Goal: Task Accomplishment & Management: Use online tool/utility

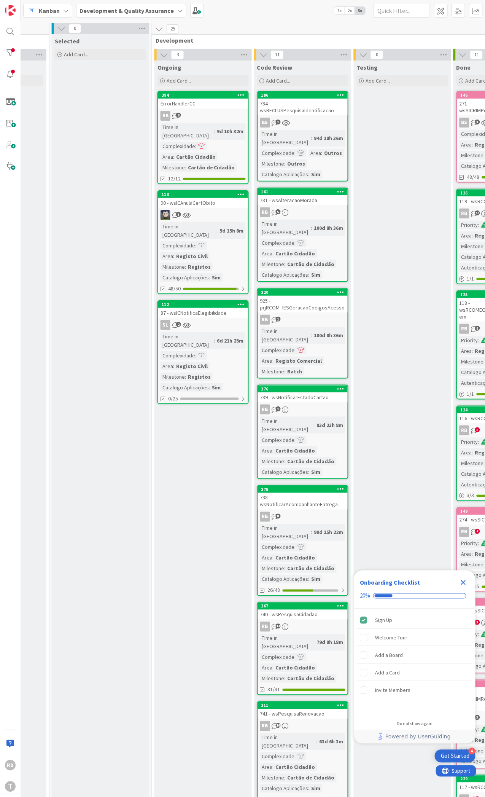
scroll to position [0, 293]
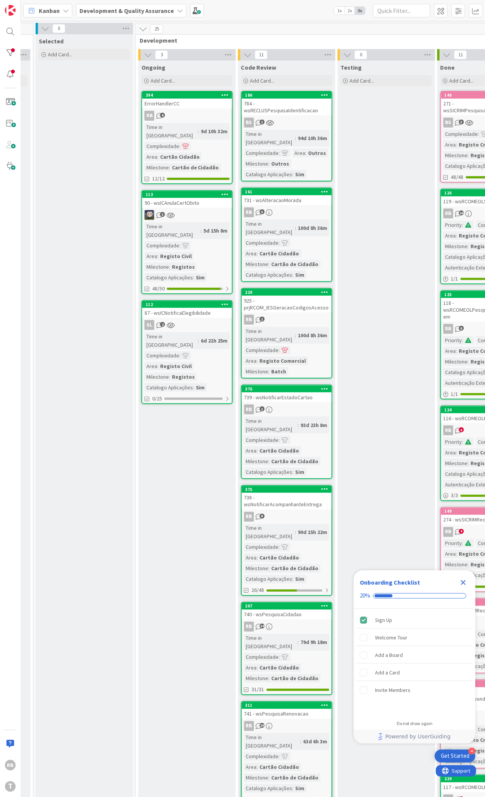
click at [180, 115] on div "RB 8" at bounding box center [187, 116] width 90 height 10
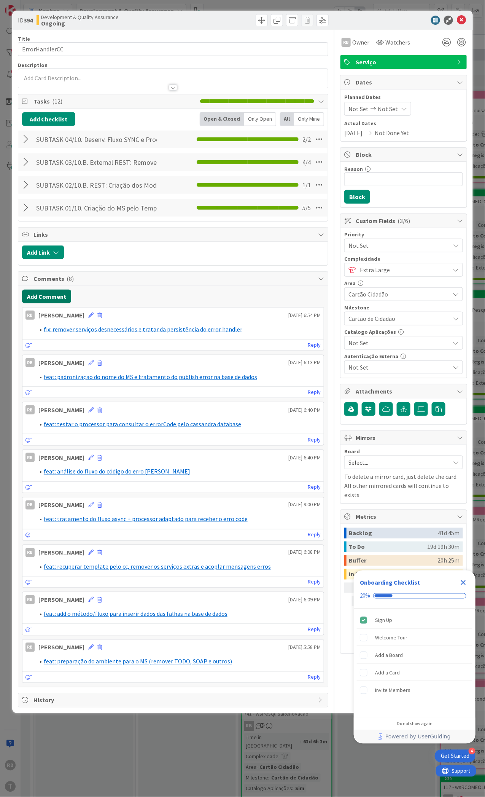
click at [43, 297] on button "Add Comment" at bounding box center [46, 297] width 49 height 14
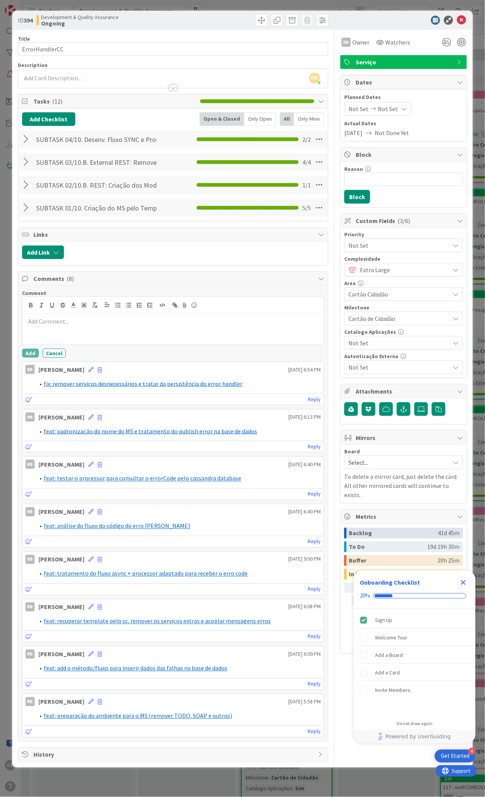
click at [46, 323] on p at bounding box center [173, 321] width 295 height 9
click at [72, 308] on line at bounding box center [73, 308] width 5 height 0
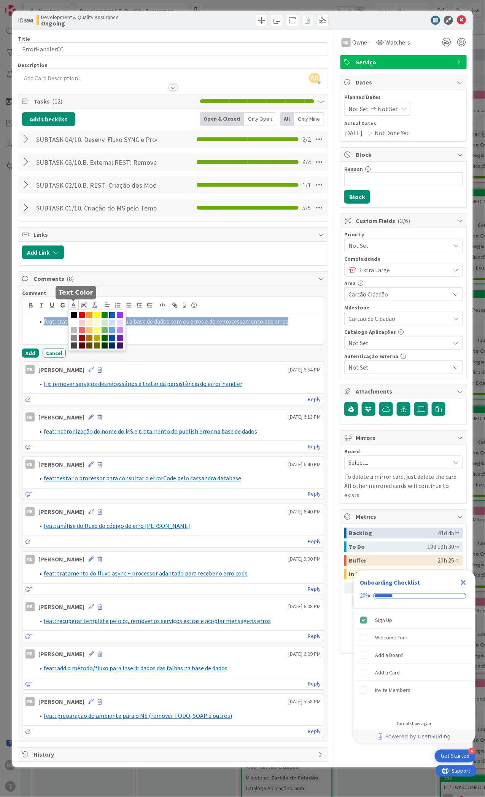
click at [109, 315] on span at bounding box center [112, 315] width 6 height 6
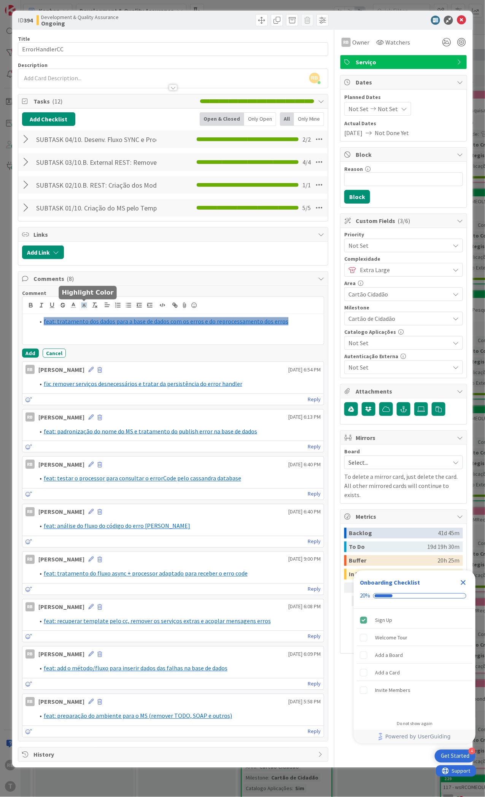
click at [84, 304] on icon at bounding box center [84, 305] width 7 height 7
click at [88, 321] on span at bounding box center [85, 323] width 6 height 6
click at [31, 353] on button "Add" at bounding box center [30, 353] width 17 height 9
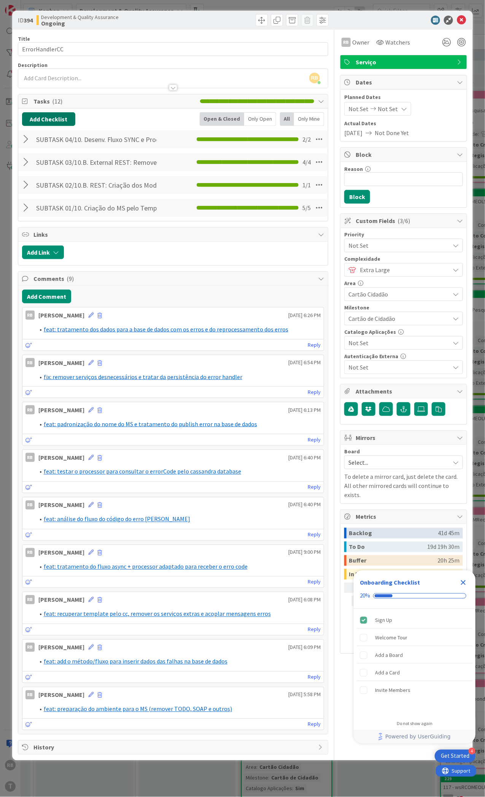
click at [53, 122] on button "Add Checklist" at bounding box center [48, 119] width 53 height 14
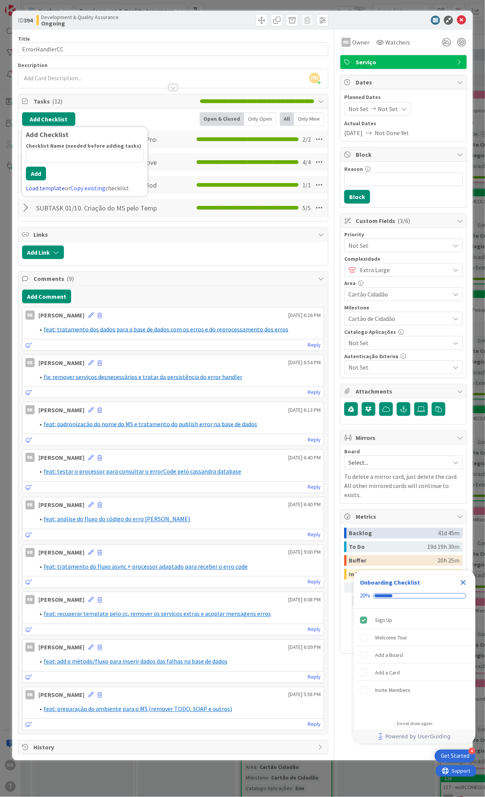
click at [46, 187] on link "Load template" at bounding box center [45, 188] width 39 height 8
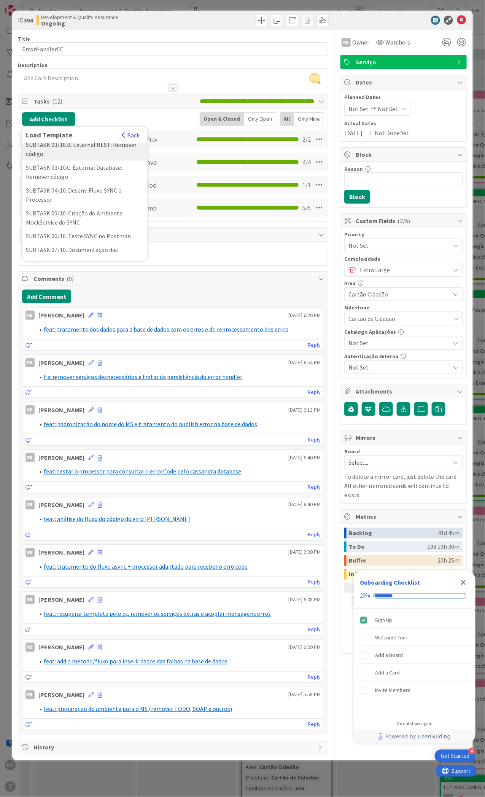
scroll to position [152, 0]
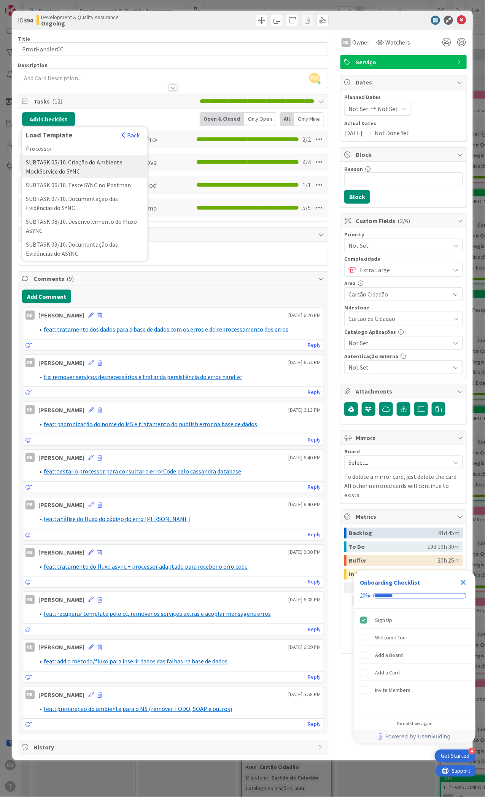
click at [68, 178] on div "SUBTASK 05/10. Criação do Ambiente MockService do SYNC" at bounding box center [85, 166] width 126 height 23
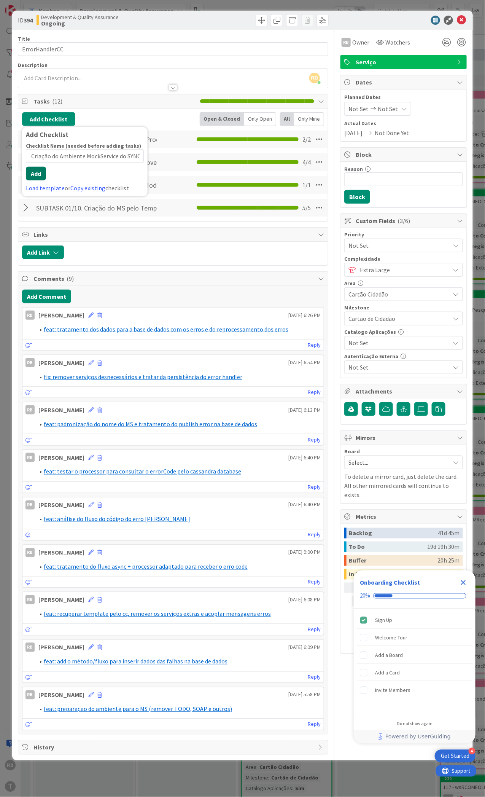
scroll to position [0, 0]
click at [36, 180] on button "Add" at bounding box center [36, 174] width 20 height 14
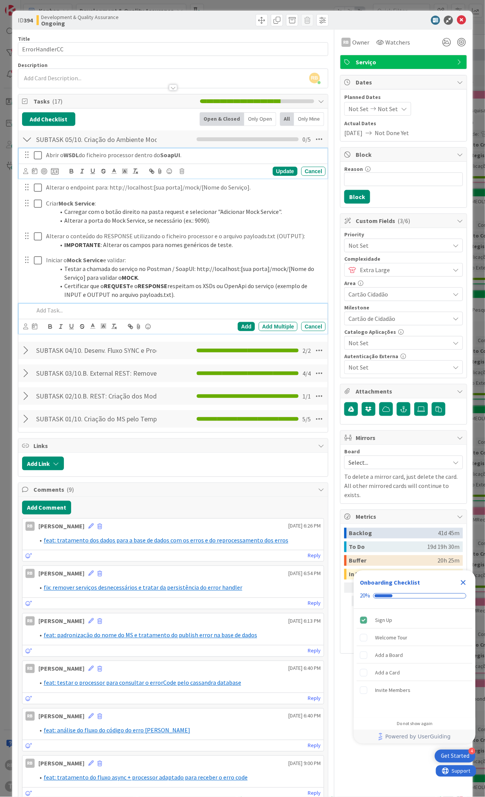
click at [37, 157] on icon at bounding box center [38, 155] width 8 height 9
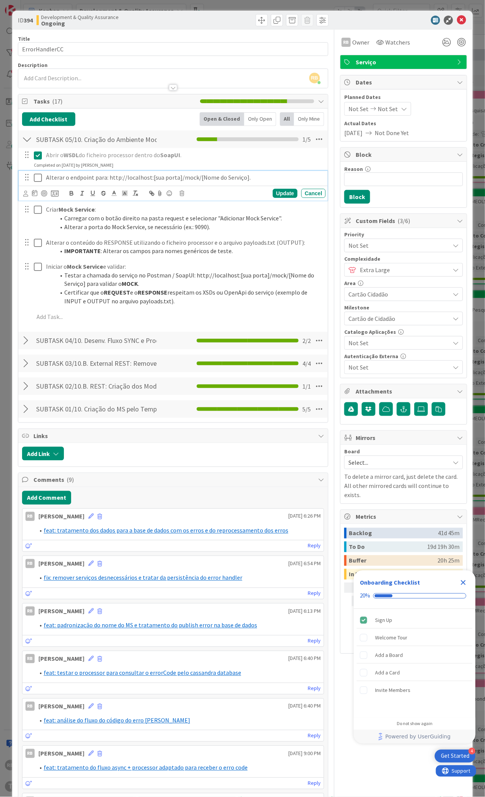
click at [39, 176] on icon at bounding box center [38, 177] width 8 height 9
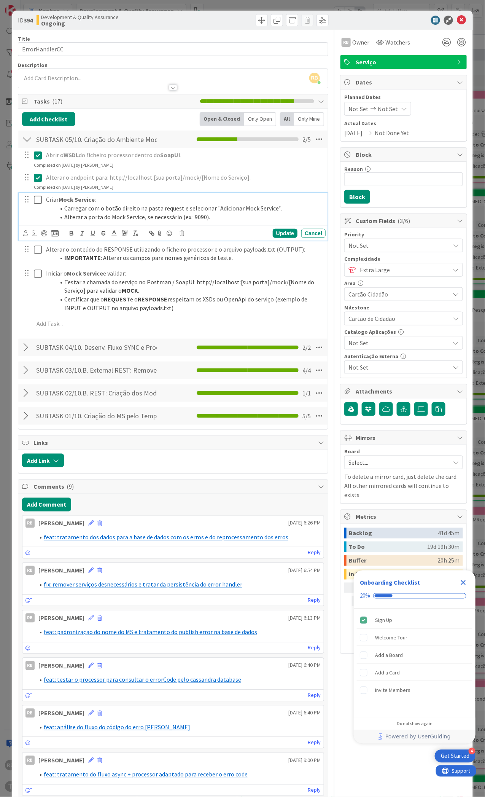
click at [37, 198] on icon at bounding box center [38, 199] width 8 height 9
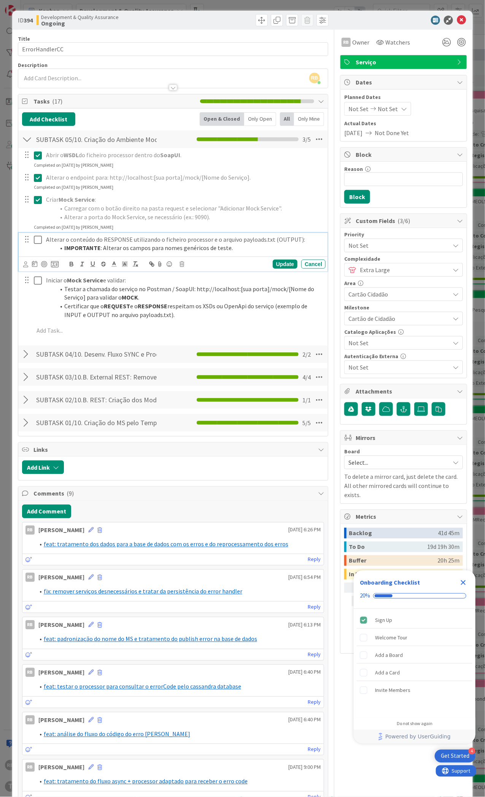
click at [37, 242] on icon at bounding box center [38, 239] width 8 height 9
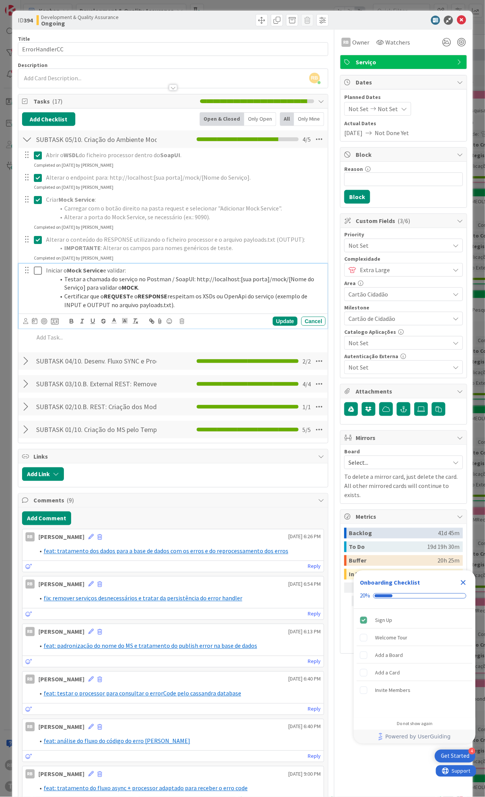
click at [37, 271] on icon at bounding box center [38, 270] width 8 height 9
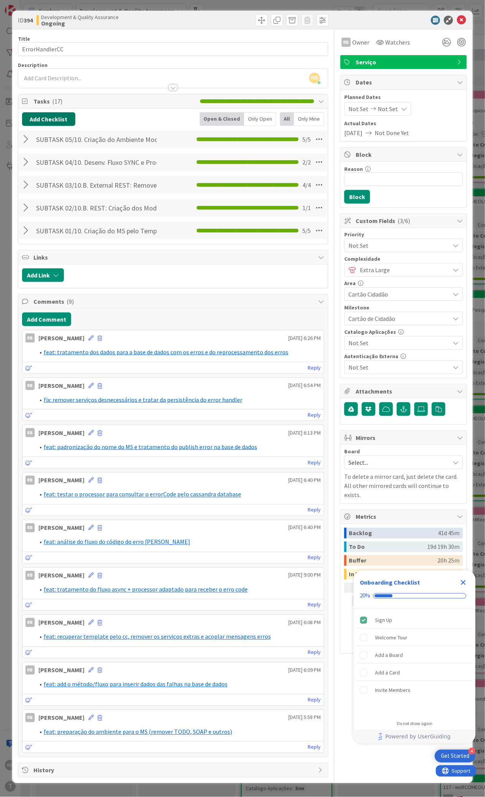
click at [45, 122] on button "Add Checklist" at bounding box center [48, 119] width 53 height 14
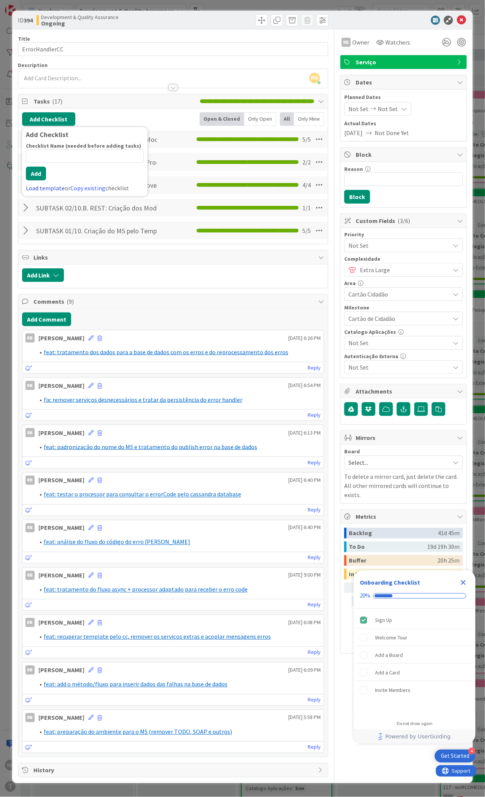
click at [38, 188] on link "Load template" at bounding box center [45, 188] width 39 height 8
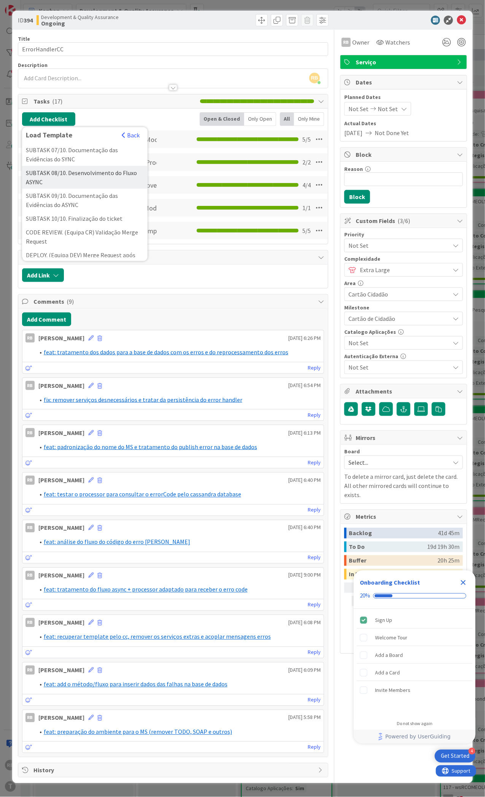
scroll to position [203, 0]
click at [79, 141] on div "SUBTASK 06/10. Teste SYNC no Postman" at bounding box center [85, 135] width 126 height 14
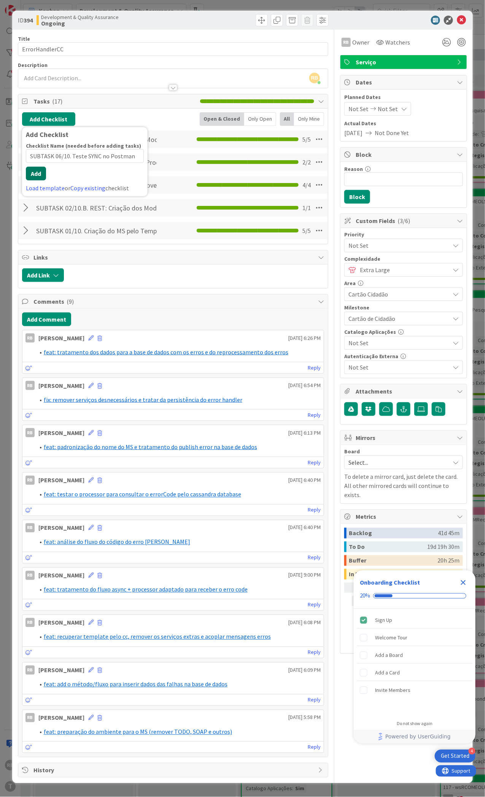
click at [42, 178] on button "Add" at bounding box center [36, 174] width 20 height 14
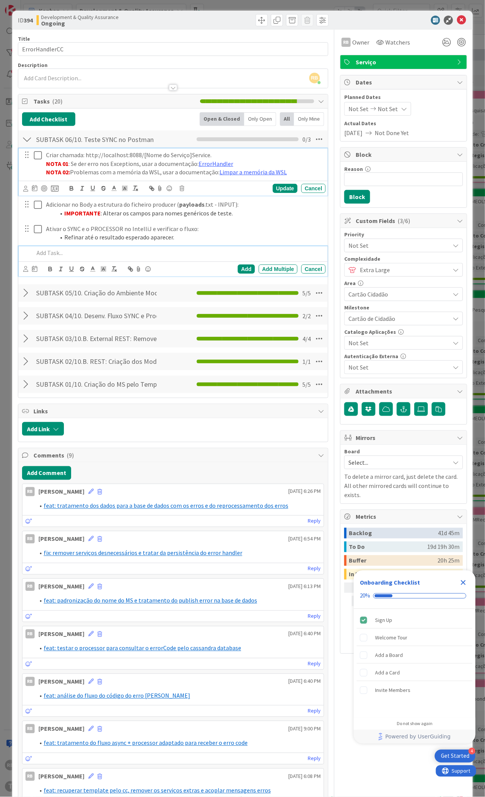
click at [40, 158] on icon at bounding box center [38, 155] width 8 height 9
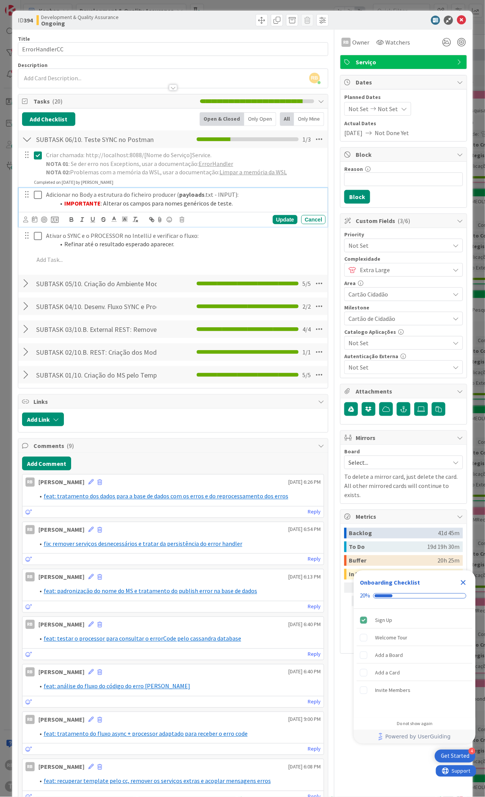
click at [38, 194] on icon at bounding box center [38, 194] width 8 height 9
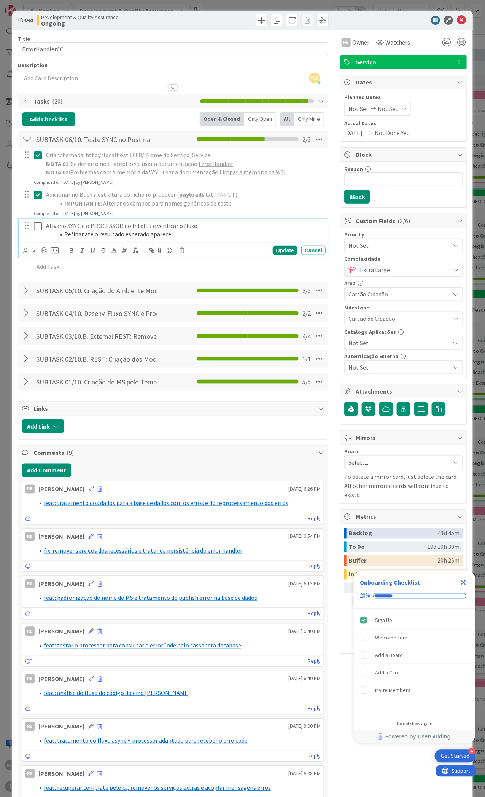
click at [37, 226] on icon at bounding box center [38, 226] width 8 height 9
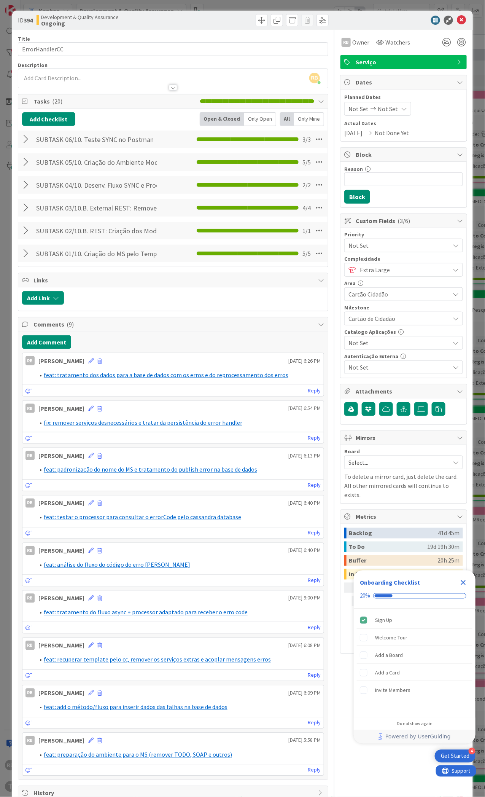
scroll to position [22, 0]
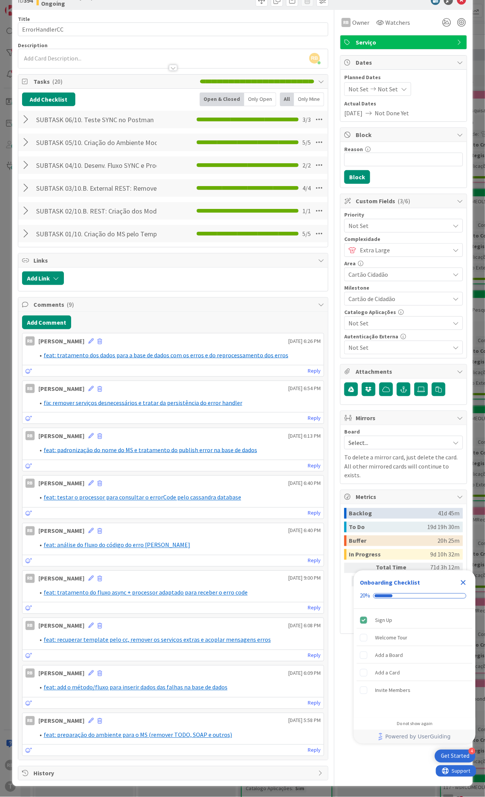
click at [465, 584] on icon "Close Checklist" at bounding box center [463, 583] width 5 height 5
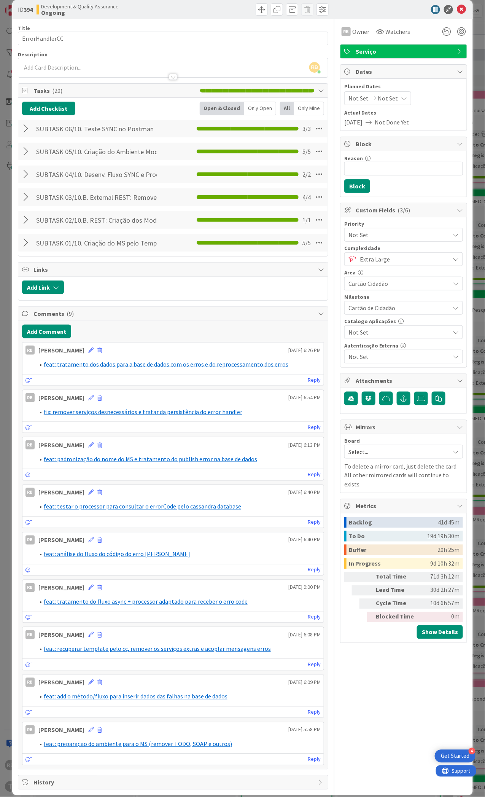
scroll to position [0, 0]
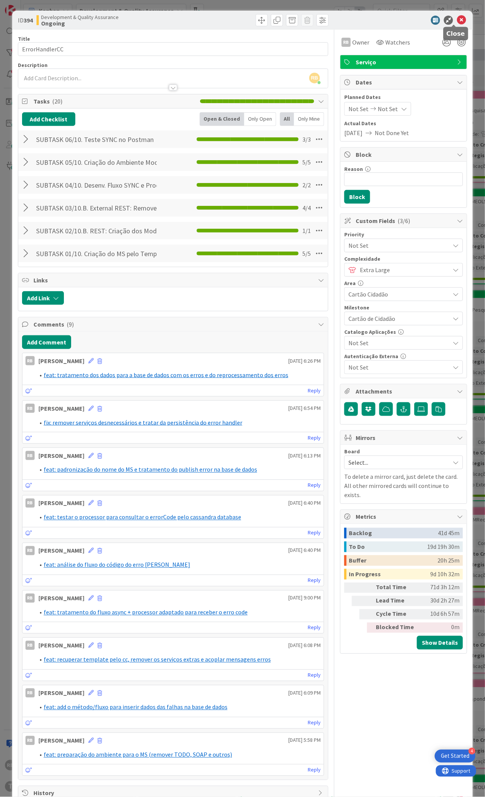
click at [457, 20] on icon at bounding box center [461, 20] width 9 height 9
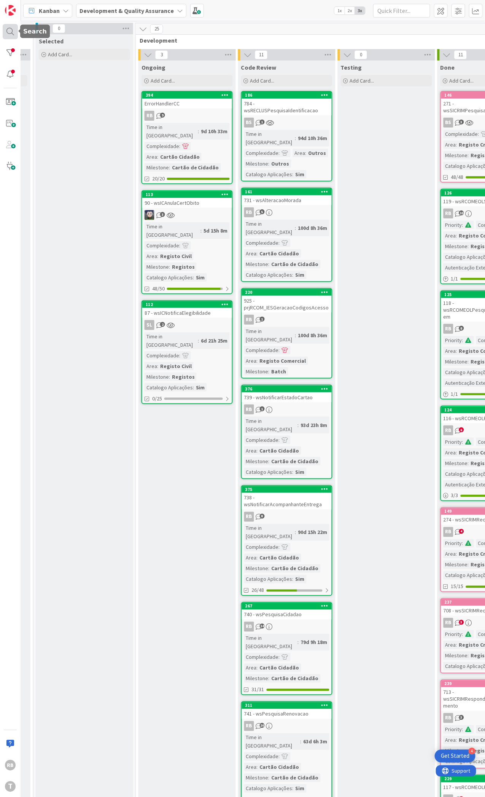
click at [9, 33] on div at bounding box center [10, 31] width 15 height 15
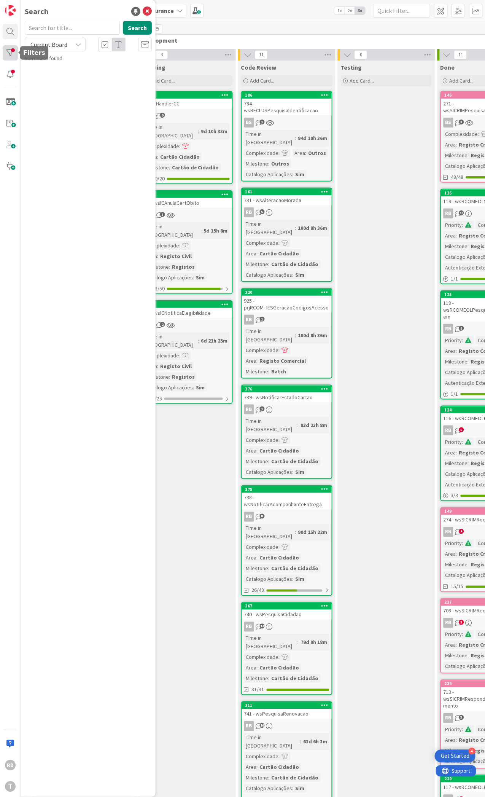
click at [9, 52] on div at bounding box center [10, 52] width 15 height 15
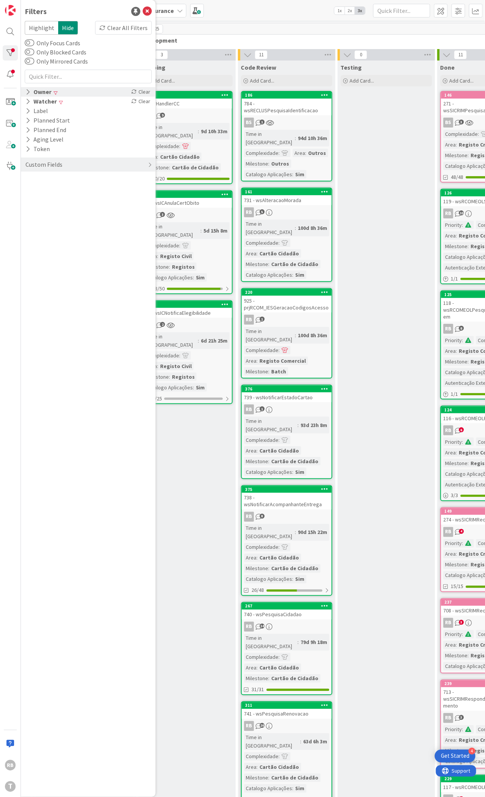
click at [32, 89] on div "Owner" at bounding box center [38, 92] width 27 height 10
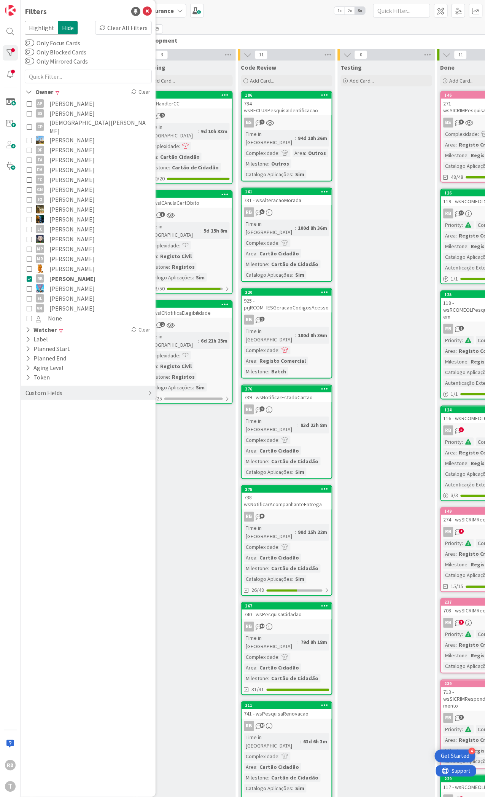
click at [29, 276] on icon at bounding box center [29, 278] width 5 height 5
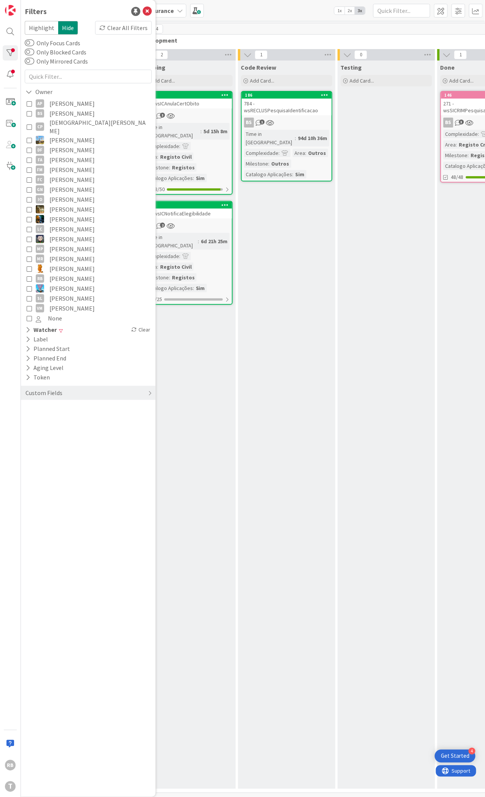
click at [282, 259] on div "Code Review Add Card... 186 784 - wsRECLUSPesquisaIdentificacao BS 1 Time in Co…" at bounding box center [286, 425] width 97 height 729
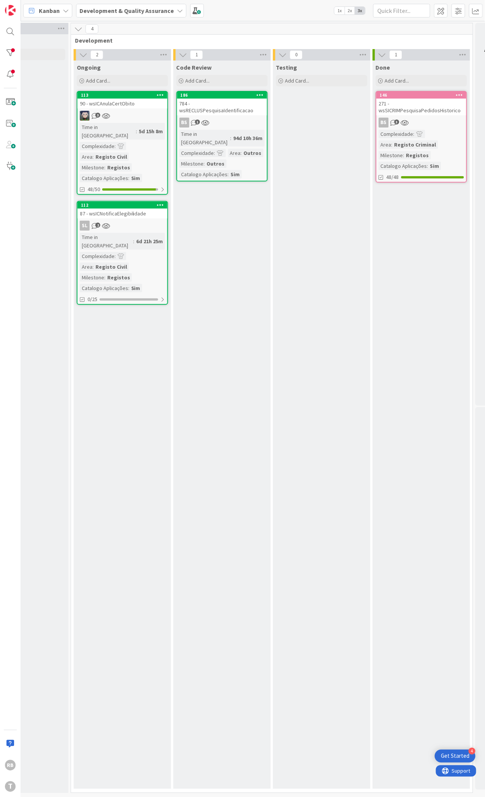
scroll to position [0, 396]
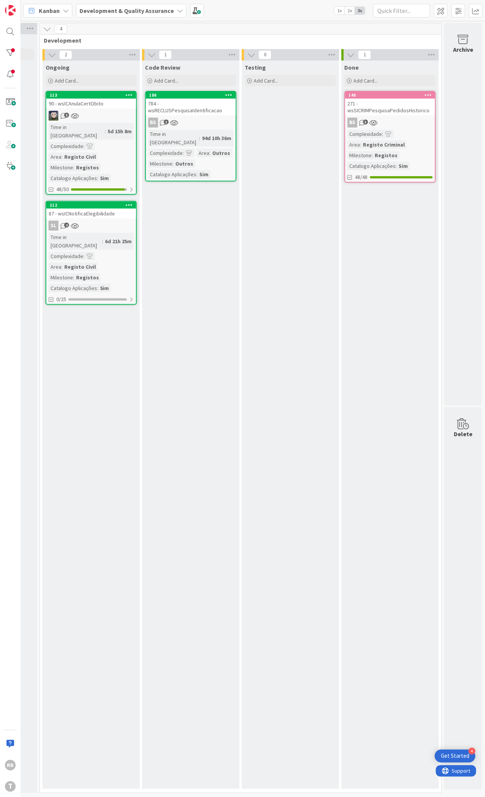
click at [188, 135] on div "Time in Column : 94d 10h 36m Complexidade : Area : Outros Milestone : Outros Ca…" at bounding box center [190, 154] width 85 height 49
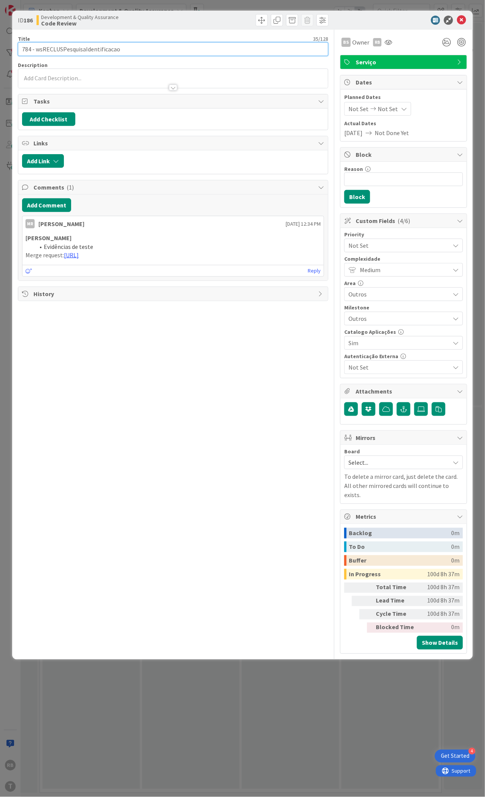
click at [93, 44] on input "784 - wsRECLUSPesquisaIdentificacao" at bounding box center [173, 49] width 311 height 14
click at [50, 116] on button "Add Checklist" at bounding box center [48, 119] width 53 height 14
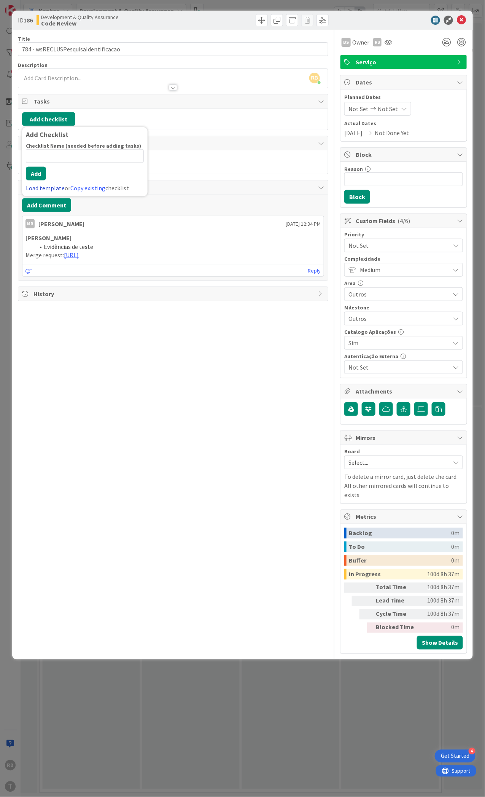
click at [44, 191] on link "Load template" at bounding box center [45, 188] width 39 height 8
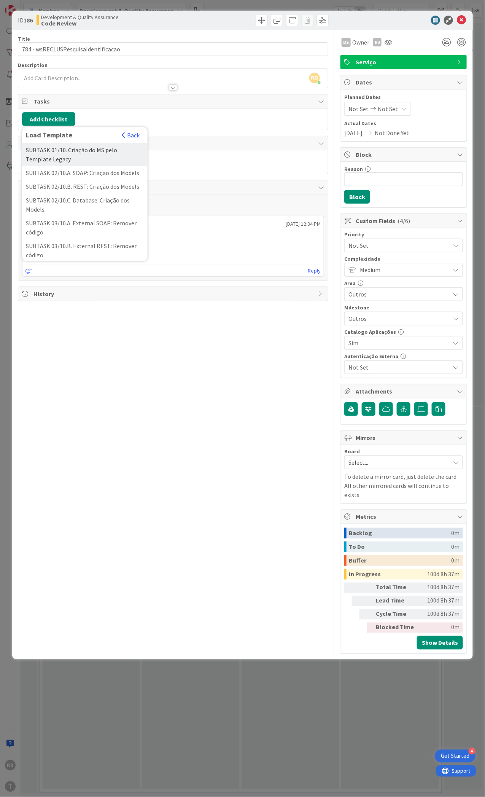
click at [58, 149] on div "SUBTASK 01/10. Criação do MS pelo Template Legacy" at bounding box center [85, 154] width 126 height 23
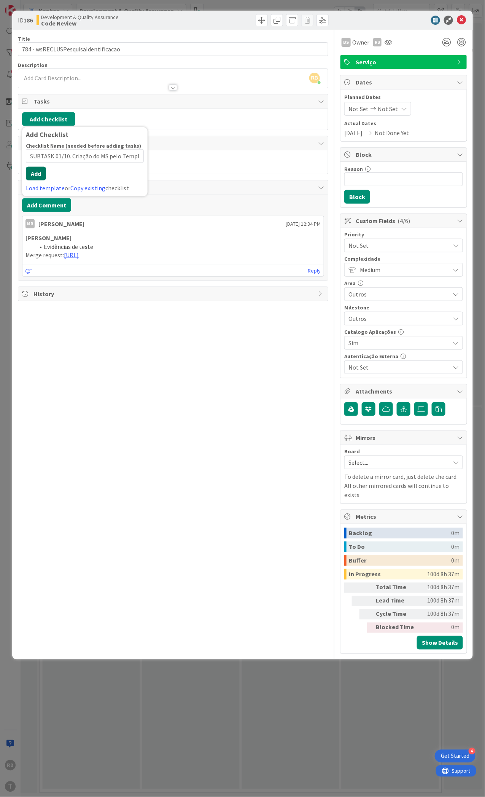
click at [32, 177] on button "Add" at bounding box center [36, 174] width 20 height 14
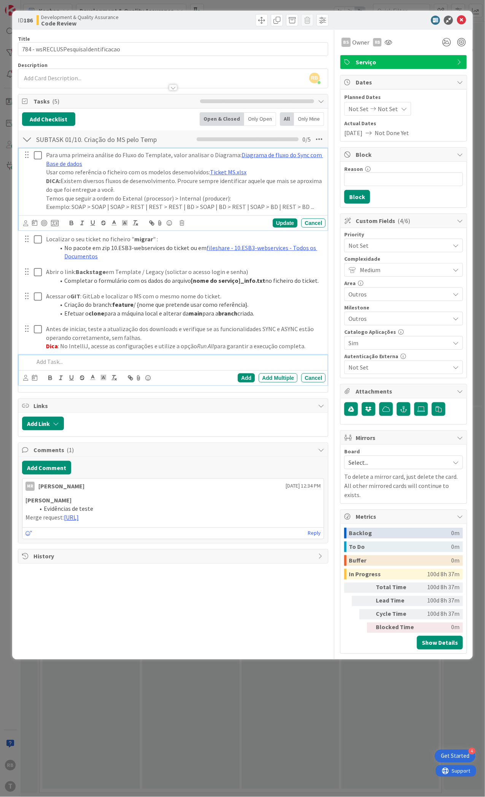
click at [37, 156] on icon at bounding box center [38, 155] width 8 height 9
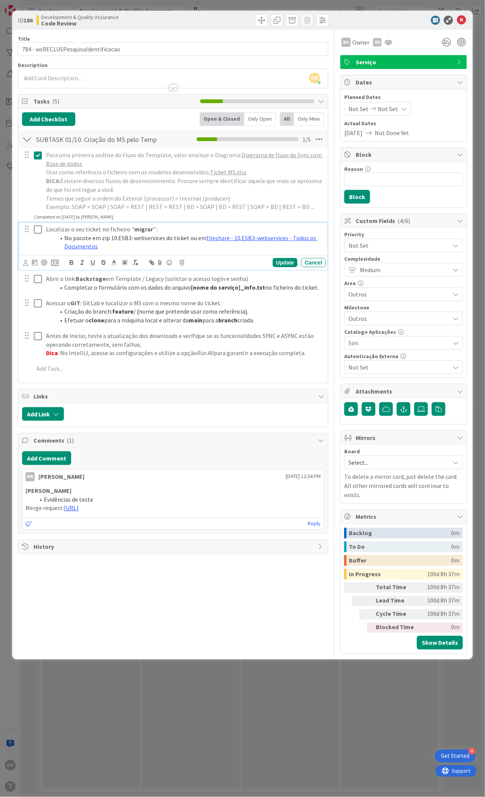
click at [38, 231] on icon at bounding box center [38, 229] width 8 height 9
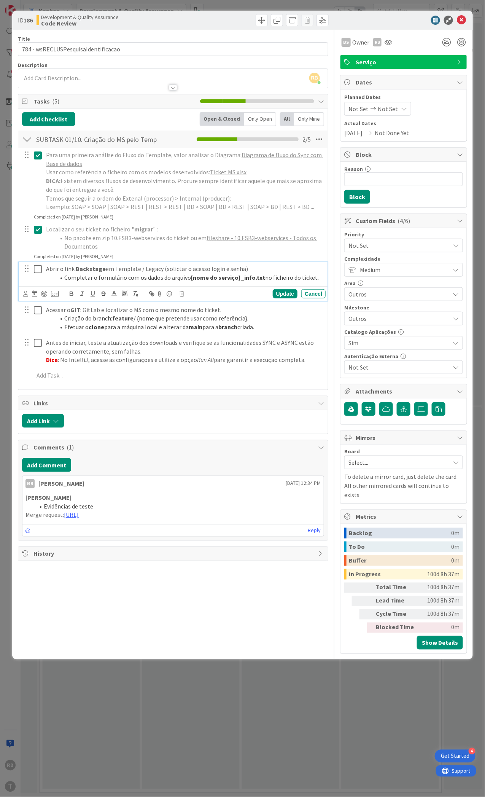
click at [36, 274] on icon at bounding box center [38, 269] width 8 height 9
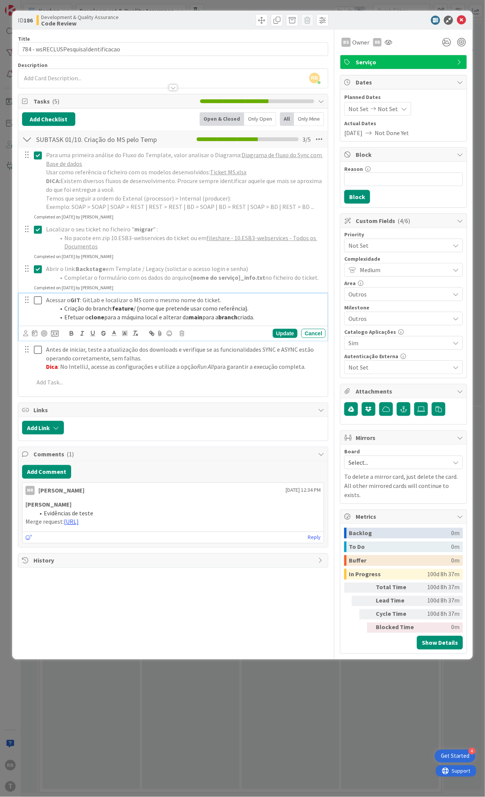
click at [35, 299] on icon at bounding box center [38, 300] width 8 height 9
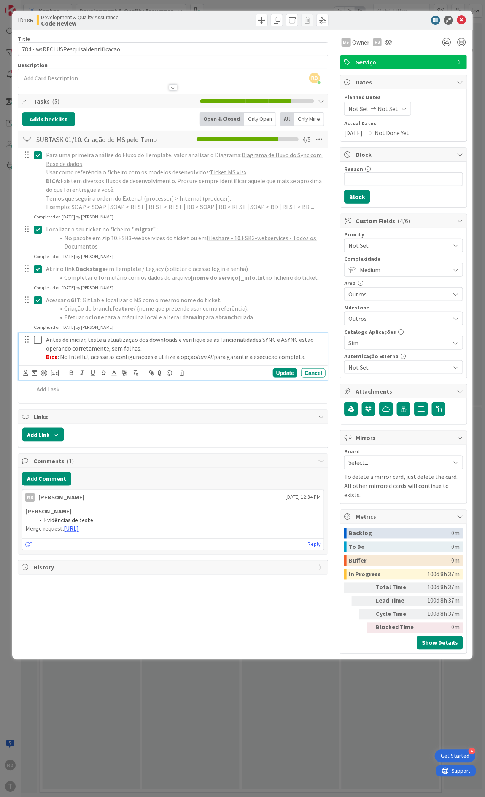
click at [38, 342] on icon at bounding box center [38, 339] width 8 height 9
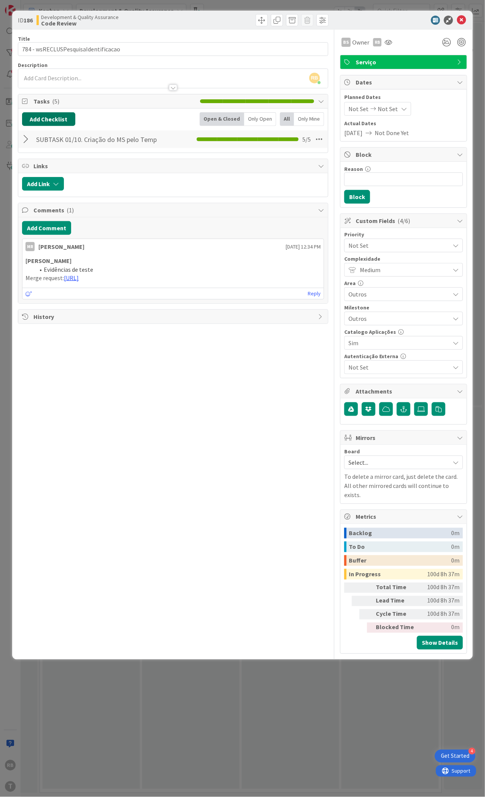
click at [46, 116] on button "Add Checklist" at bounding box center [48, 119] width 53 height 14
click at [46, 187] on link "Load template" at bounding box center [45, 188] width 39 height 8
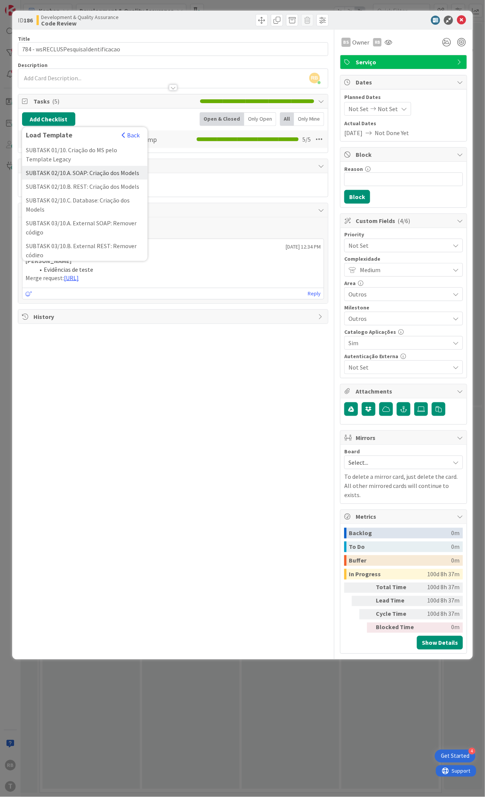
click at [59, 173] on div "SUBTASK 02/10.A. SOAP: Criação dos Models" at bounding box center [85, 173] width 126 height 14
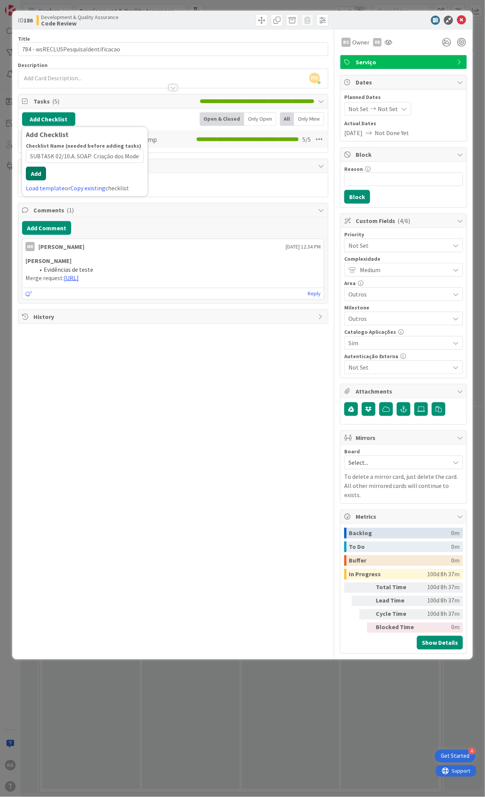
click at [36, 179] on button "Add" at bounding box center [36, 174] width 20 height 14
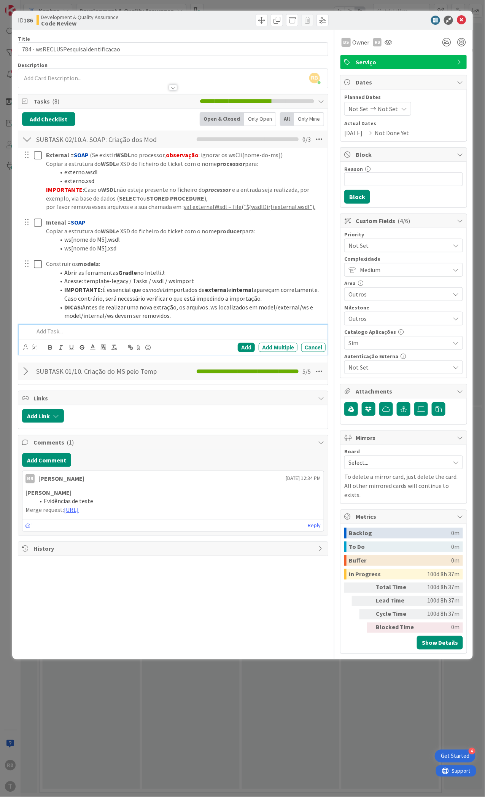
click at [26, 373] on div at bounding box center [27, 372] width 10 height 14
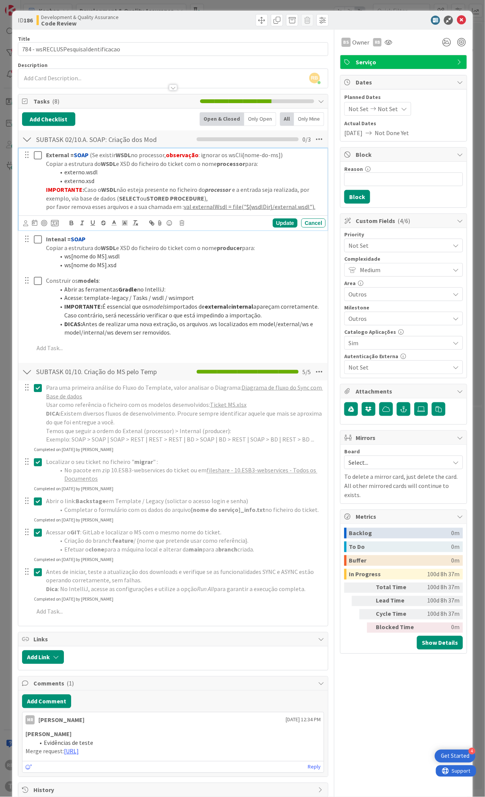
click at [37, 156] on icon at bounding box center [38, 155] width 8 height 9
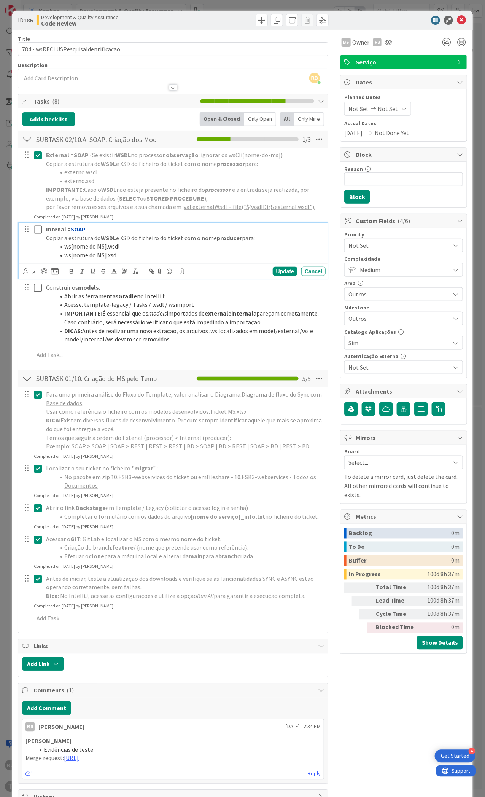
click at [38, 232] on icon at bounding box center [38, 229] width 8 height 9
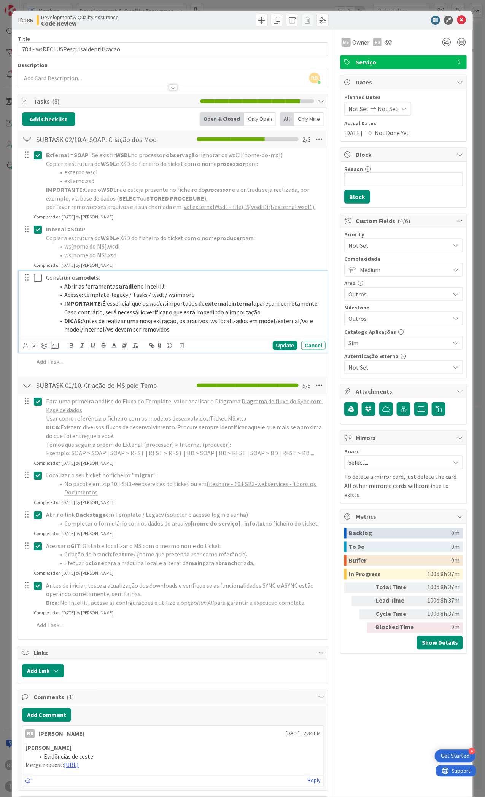
click at [37, 277] on icon at bounding box center [38, 277] width 8 height 9
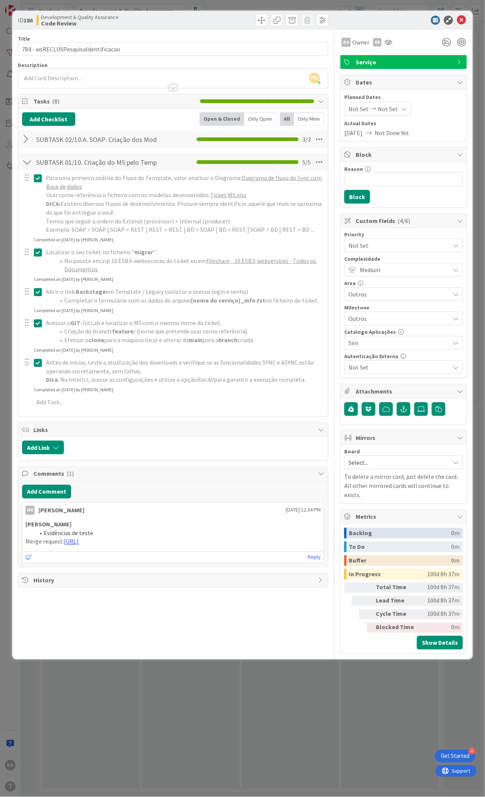
click at [27, 166] on div at bounding box center [27, 162] width 10 height 14
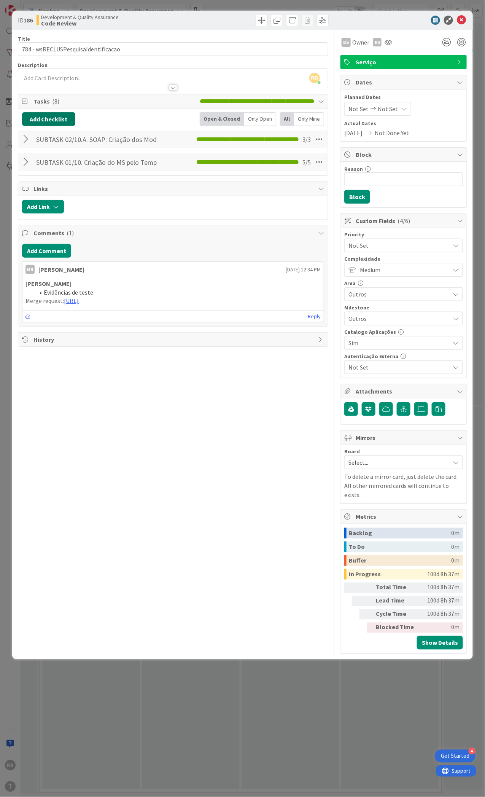
click at [42, 120] on button "Add Checklist" at bounding box center [48, 119] width 53 height 14
click at [37, 188] on link "Load template" at bounding box center [45, 188] width 39 height 8
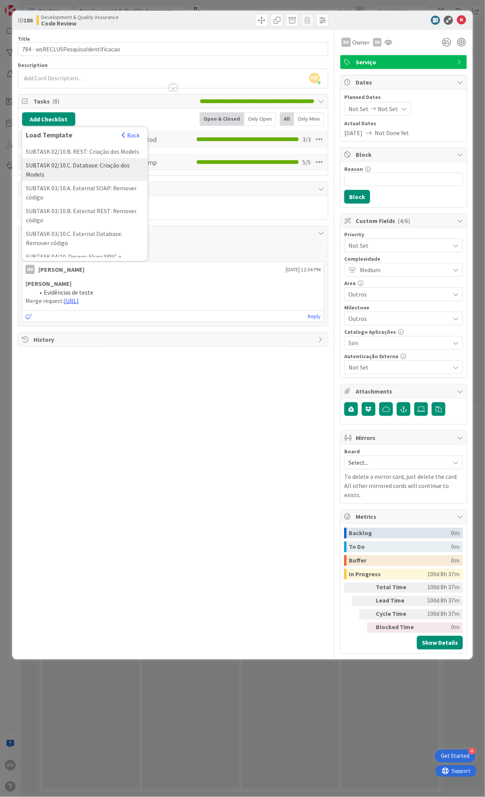
scroll to position [51, 0]
click at [95, 188] on div "SUBTASK 03/10.A. External SOAP: Remover código" at bounding box center [85, 177] width 126 height 23
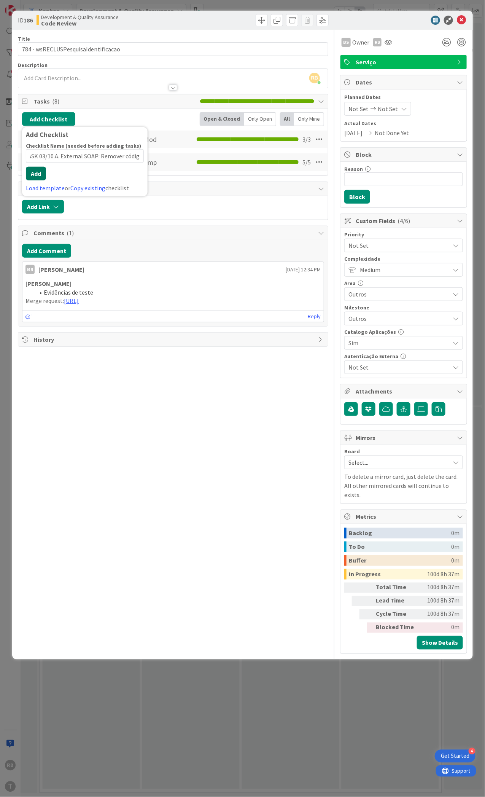
scroll to position [0, 0]
click at [38, 174] on button "Add" at bounding box center [36, 174] width 20 height 14
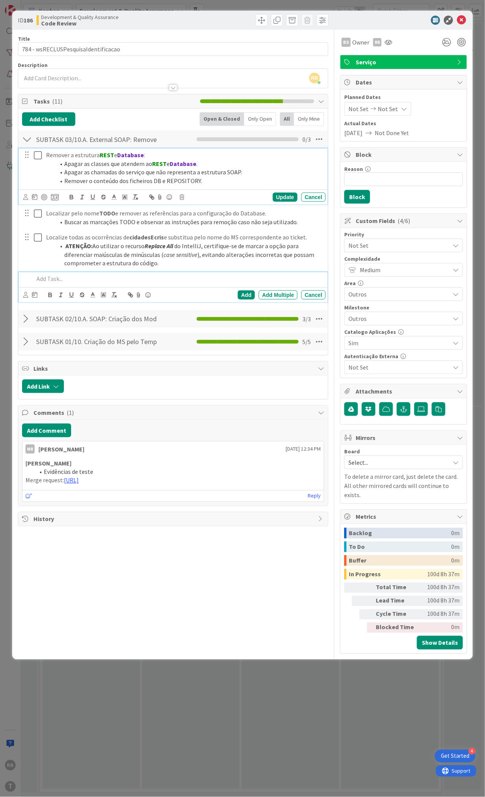
click at [38, 154] on icon at bounding box center [38, 155] width 8 height 9
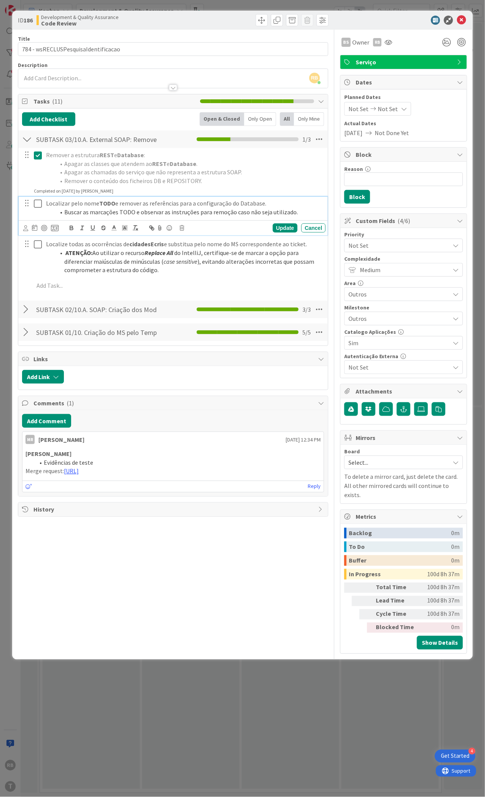
click at [40, 204] on icon at bounding box center [38, 203] width 8 height 9
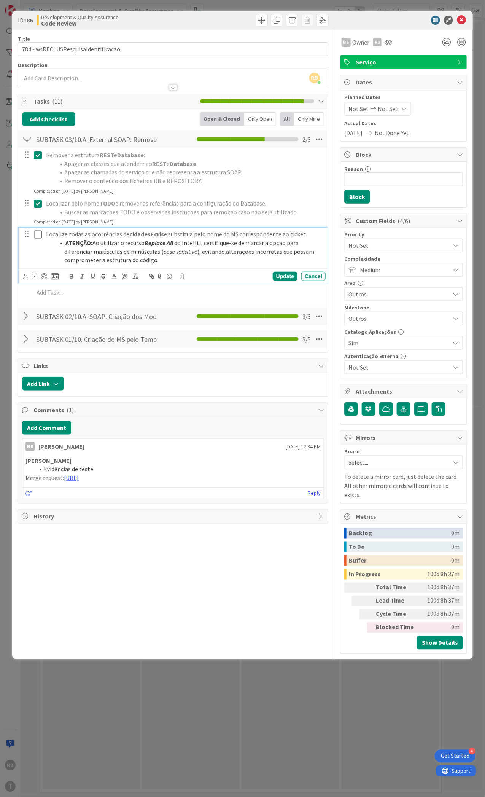
click at [38, 235] on icon at bounding box center [38, 234] width 8 height 9
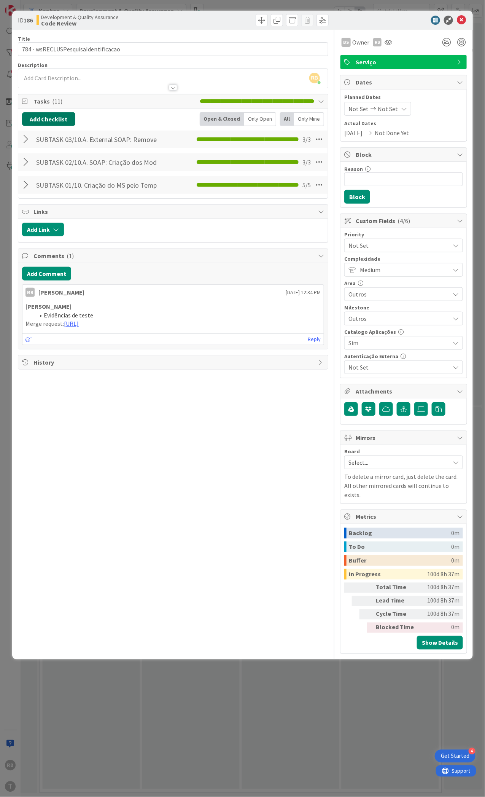
click at [53, 116] on button "Add Checklist" at bounding box center [48, 119] width 53 height 14
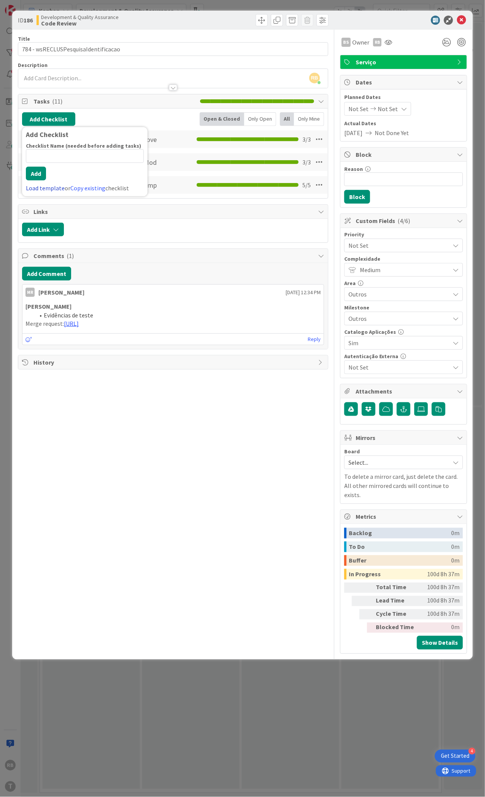
click at [33, 186] on link "Load template" at bounding box center [45, 188] width 39 height 8
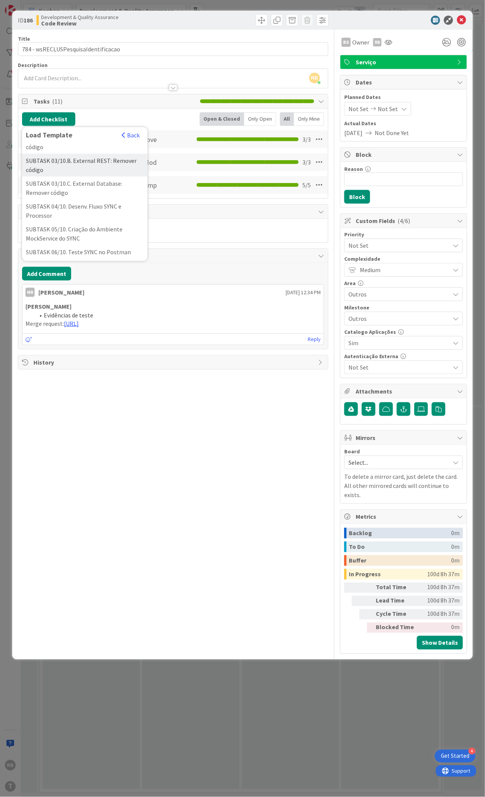
scroll to position [101, 0]
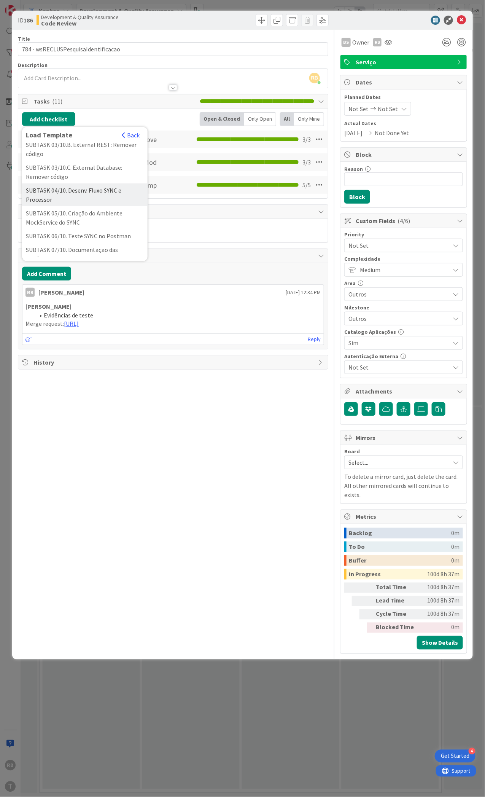
click at [64, 206] on div "SUBTASK 04/10. Desenv. Fluxo SYNC e Processor" at bounding box center [85, 194] width 126 height 23
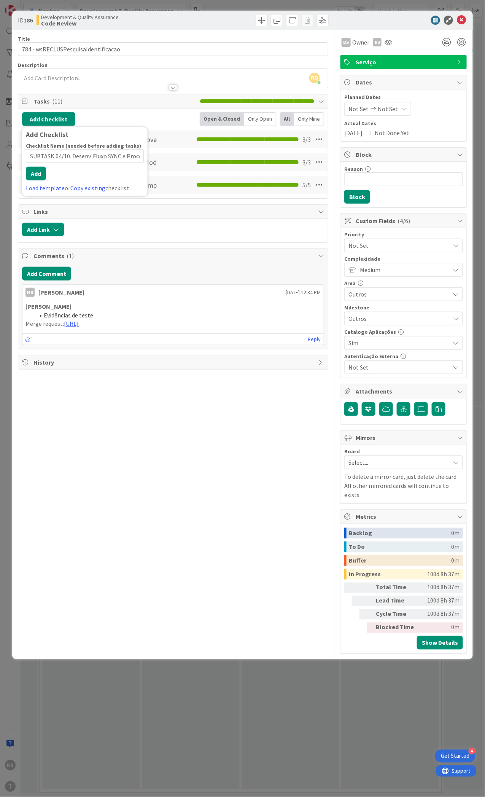
scroll to position [0, 12]
click at [38, 177] on button "Add" at bounding box center [36, 174] width 20 height 14
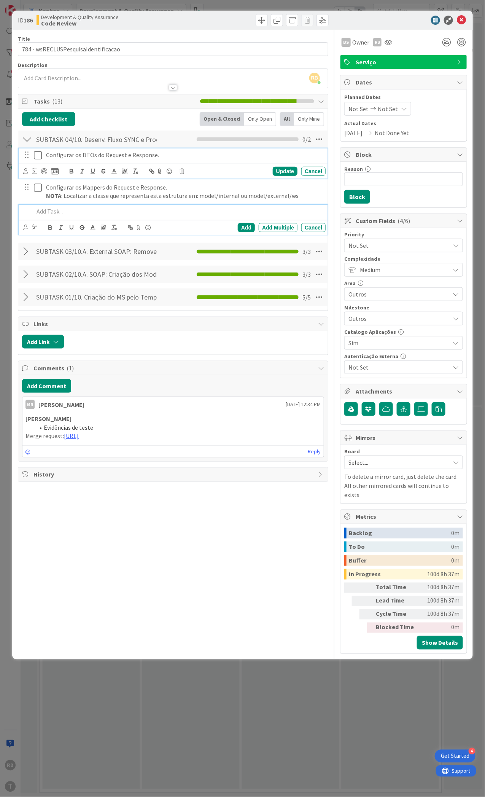
click at [35, 156] on icon at bounding box center [38, 155] width 8 height 9
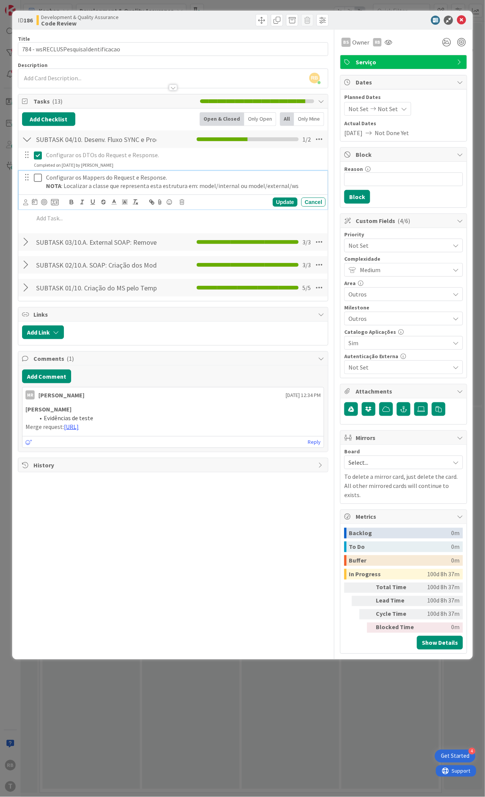
click at [39, 176] on icon at bounding box center [38, 177] width 8 height 9
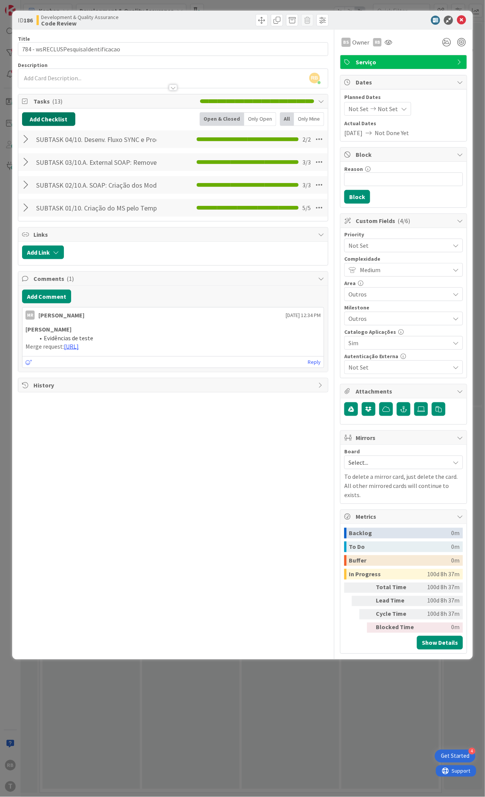
click at [61, 121] on button "Add Checklist" at bounding box center [48, 119] width 53 height 14
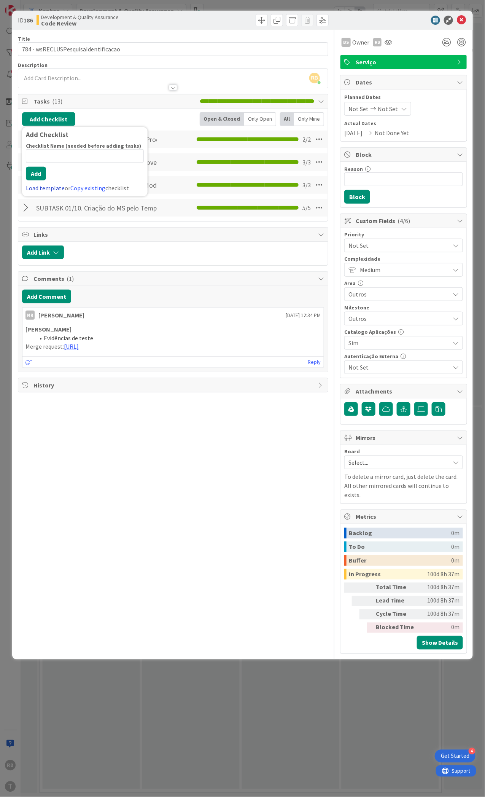
click at [41, 190] on link "Load template" at bounding box center [45, 188] width 39 height 8
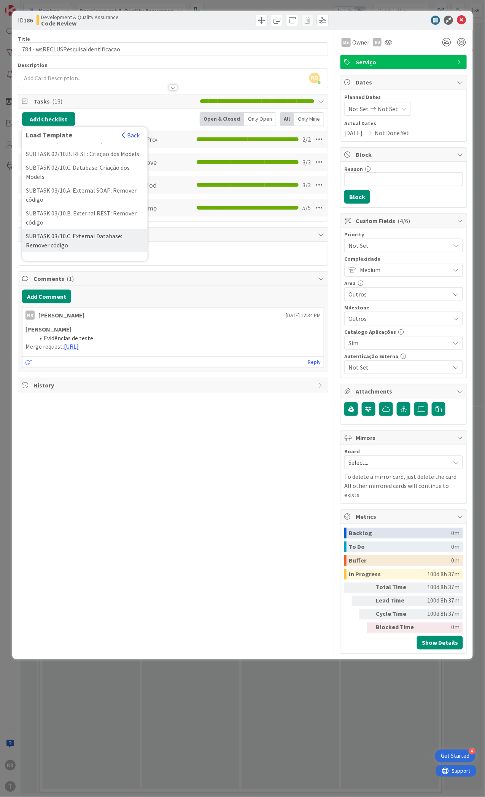
scroll to position [101, 0]
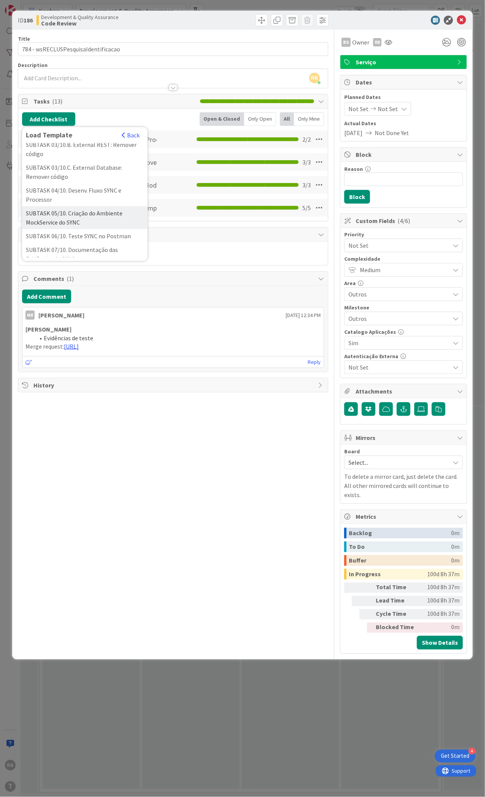
click at [29, 229] on div "SUBTASK 05/10. Criação do Ambiente MockService do SYNC" at bounding box center [85, 217] width 126 height 23
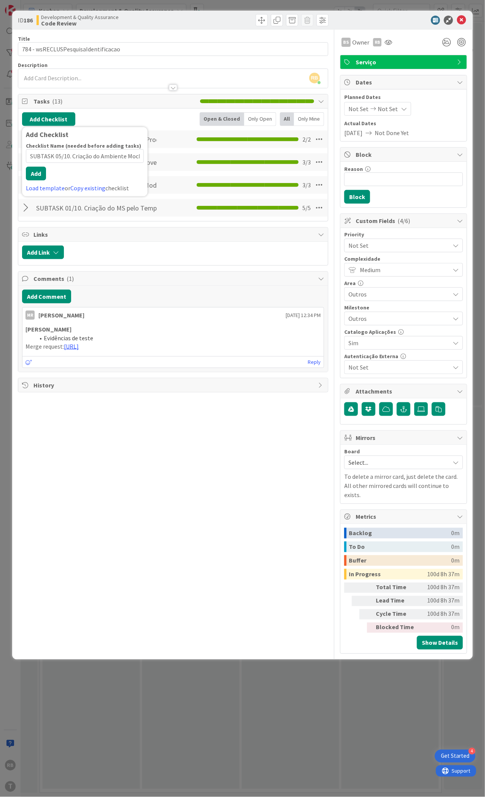
scroll to position [0, 41]
click at [39, 163] on input "SUBTASK 05/10. Criação do Ambiente MockService do SYNC" at bounding box center [85, 156] width 118 height 14
click at [38, 179] on button "Add" at bounding box center [36, 174] width 20 height 14
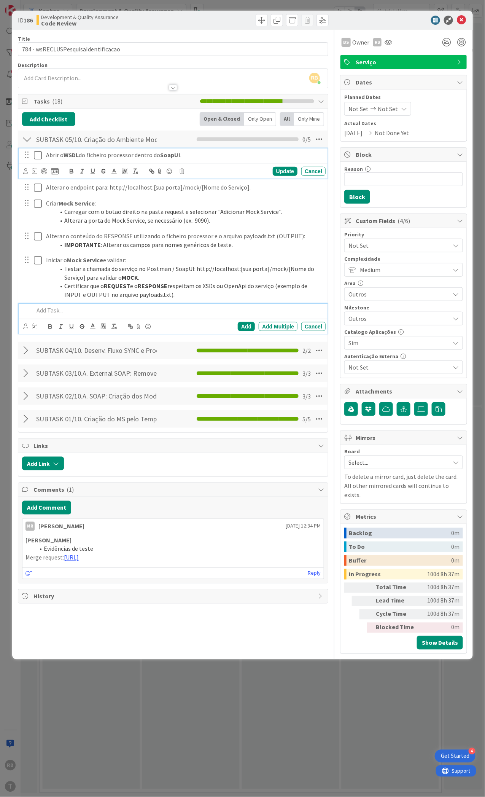
click at [37, 156] on icon at bounding box center [38, 155] width 8 height 9
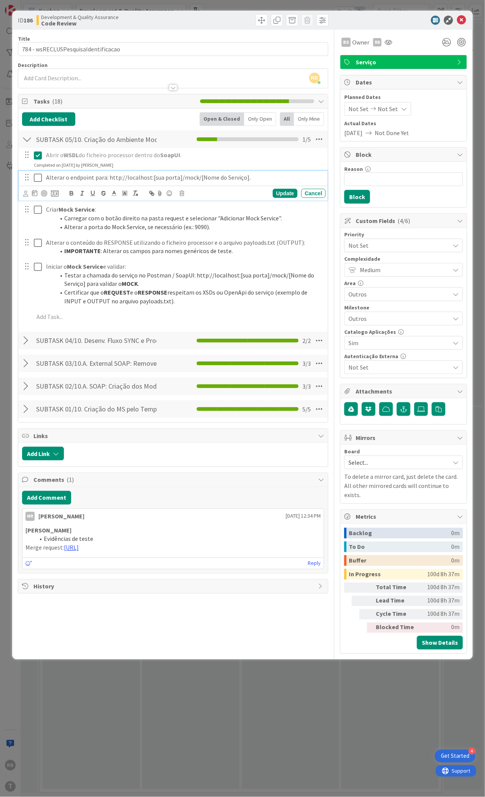
click at [38, 182] on icon at bounding box center [38, 177] width 8 height 9
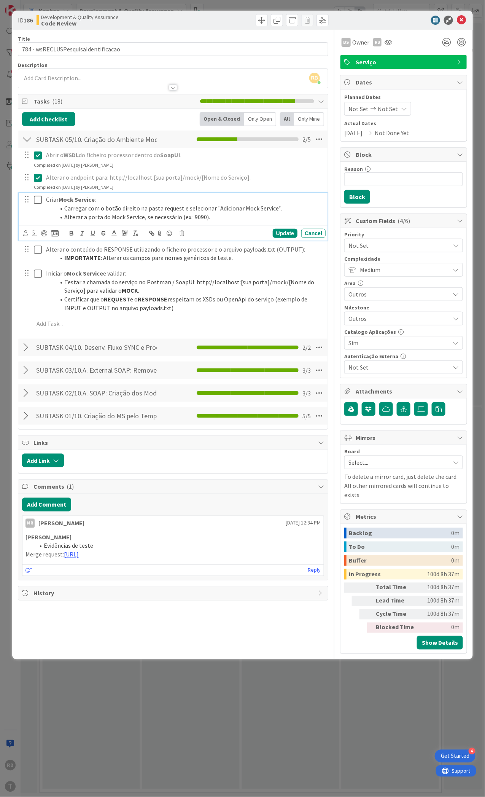
click at [36, 199] on icon at bounding box center [38, 199] width 8 height 9
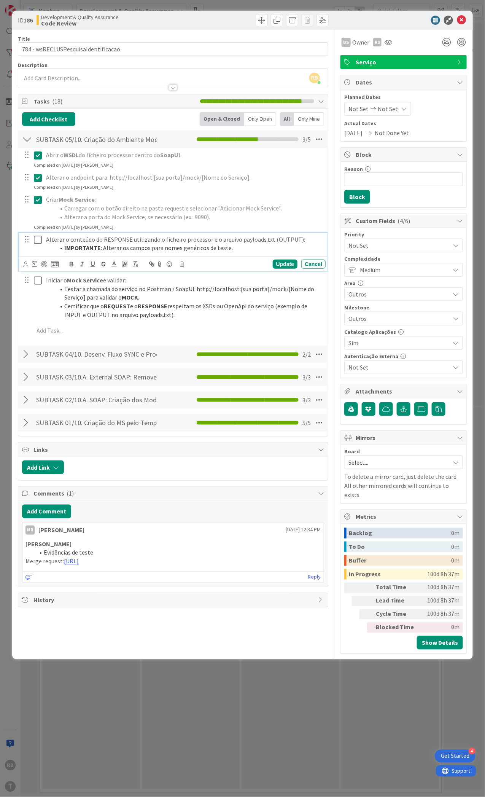
click at [37, 237] on icon at bounding box center [38, 239] width 8 height 9
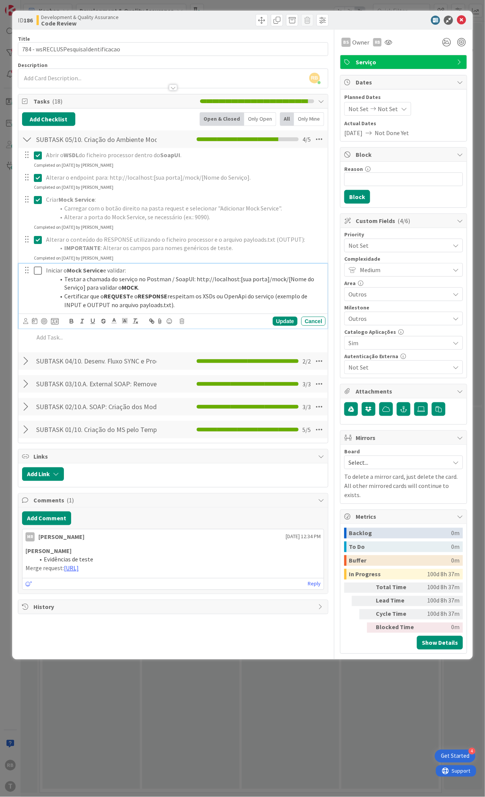
click at [39, 271] on icon at bounding box center [38, 270] width 8 height 9
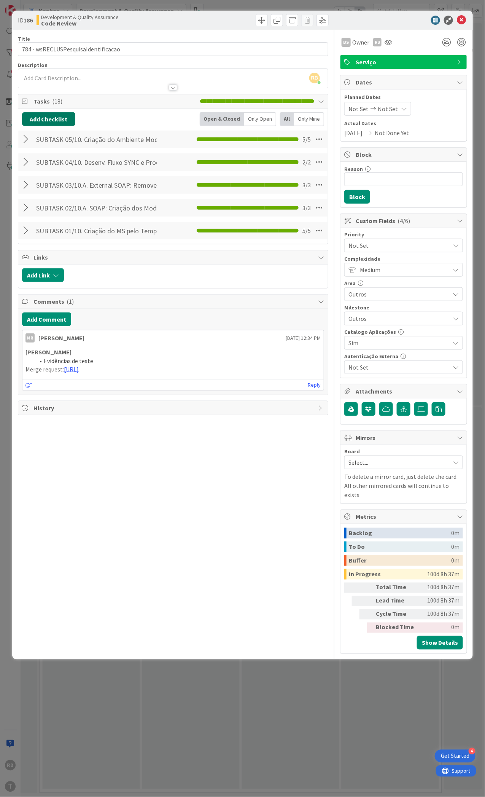
click at [58, 120] on button "Add Checklist" at bounding box center [48, 119] width 53 height 14
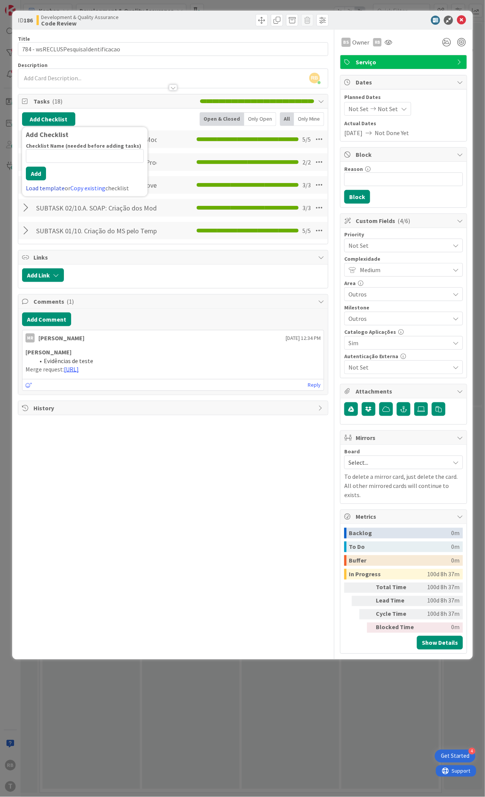
click at [41, 186] on link "Load template" at bounding box center [45, 188] width 39 height 8
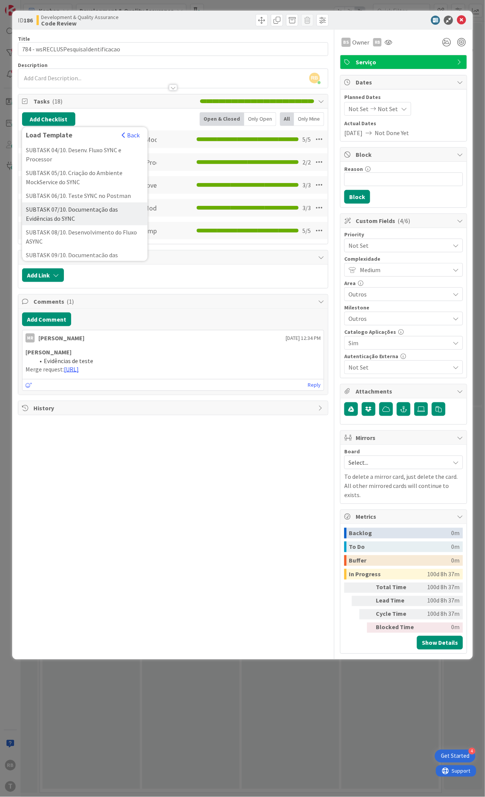
scroll to position [152, 0]
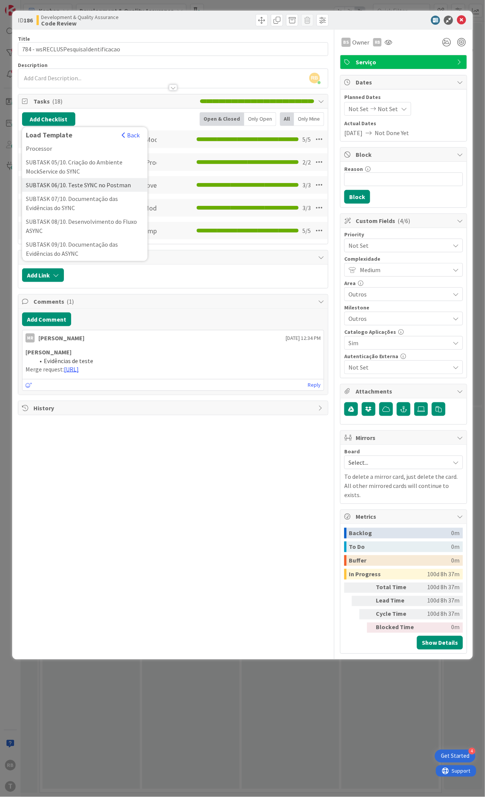
click at [76, 192] on div "SUBTASK 06/10. Teste SYNC no Postman" at bounding box center [85, 185] width 126 height 14
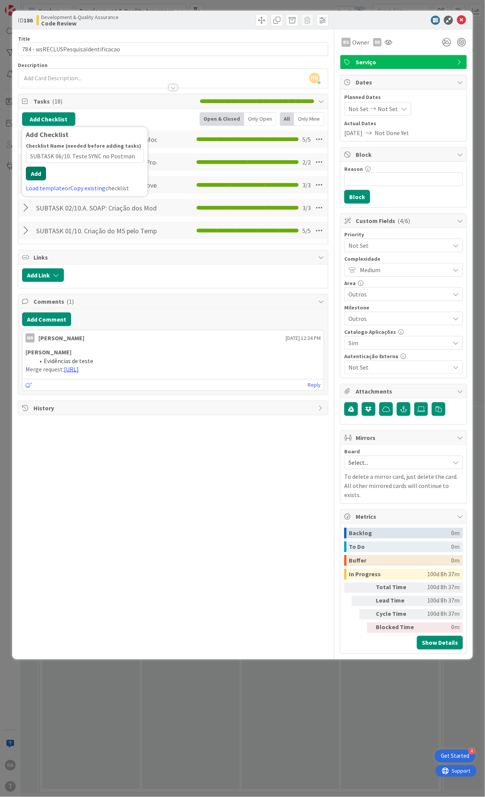
click at [38, 176] on button "Add" at bounding box center [36, 174] width 20 height 14
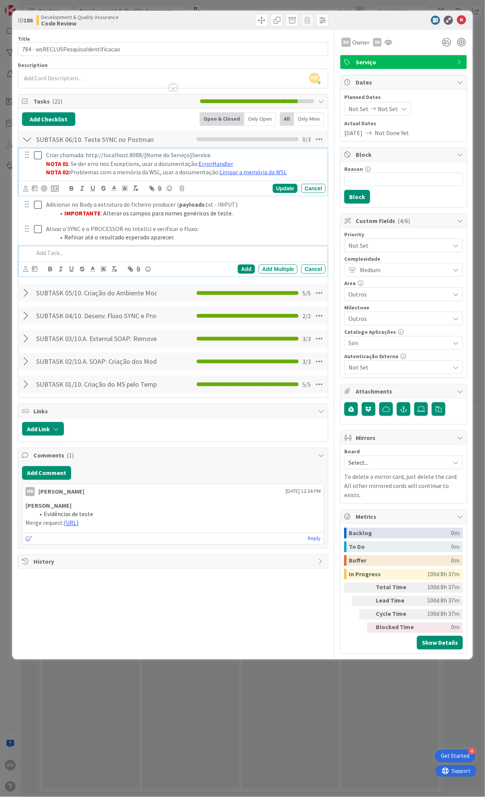
click at [35, 156] on icon at bounding box center [38, 155] width 8 height 9
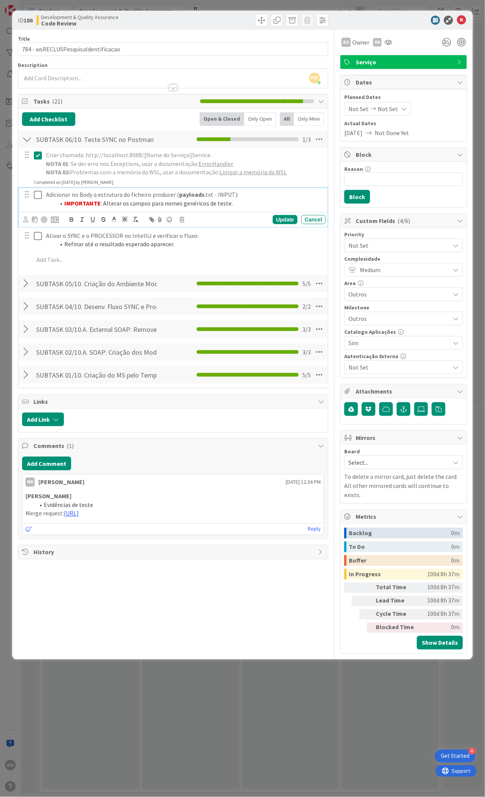
click at [38, 193] on icon at bounding box center [38, 194] width 8 height 9
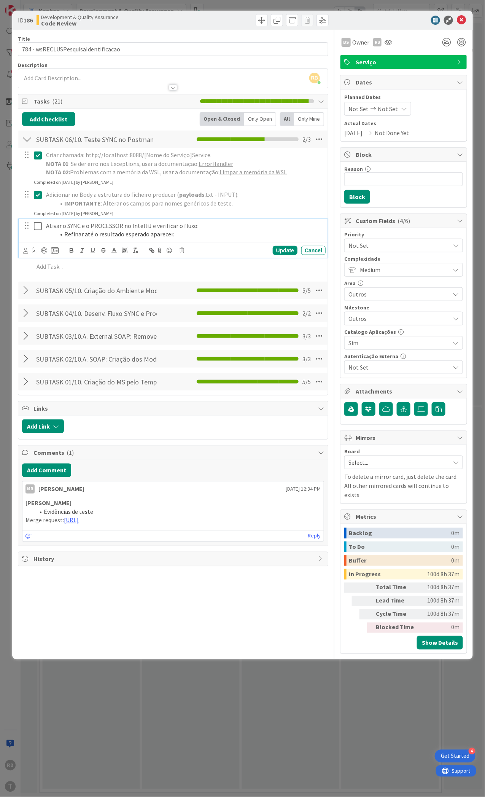
drag, startPoint x: 40, startPoint y: 228, endPoint x: 39, endPoint y: 223, distance: 5.2
click at [39, 224] on icon at bounding box center [38, 226] width 8 height 9
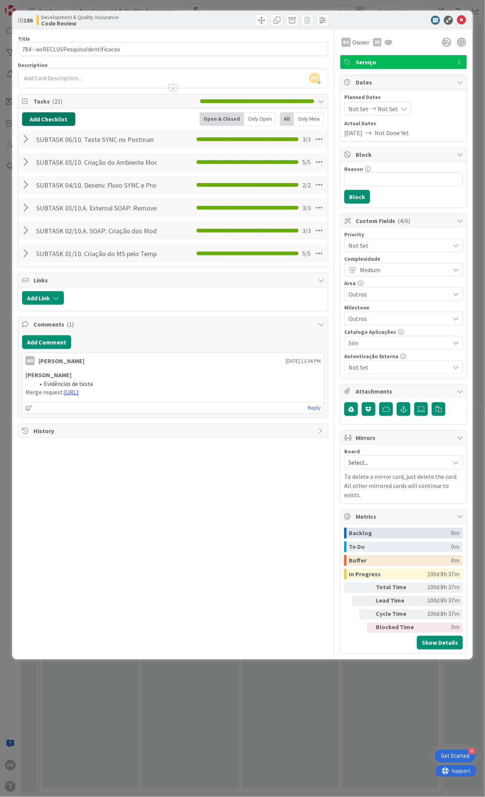
click at [39, 125] on button "Add Checklist" at bounding box center [48, 119] width 53 height 14
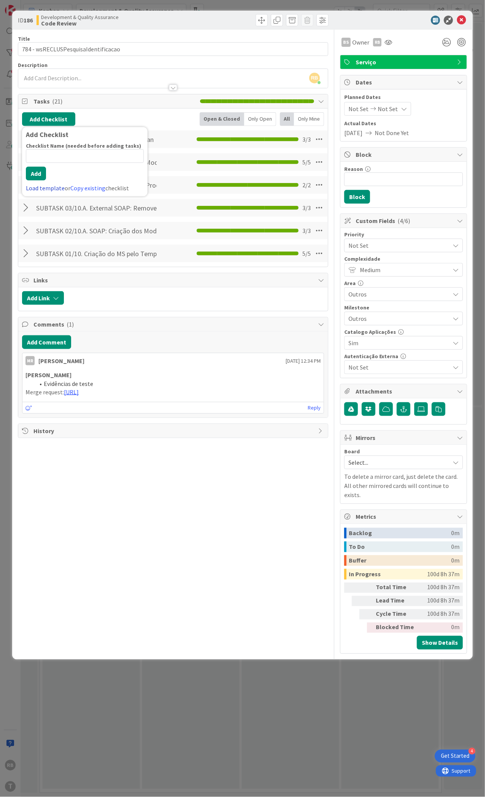
click at [38, 188] on link "Load template" at bounding box center [45, 188] width 39 height 8
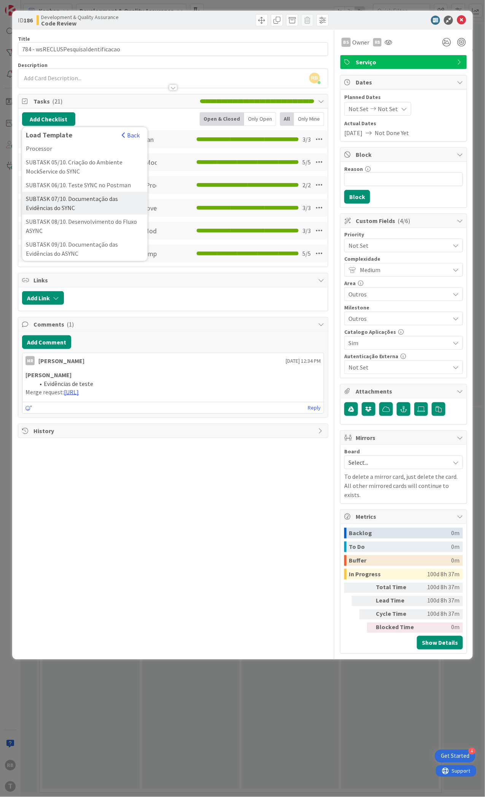
click at [54, 215] on div "SUBTASK 07/10. Documentação das Evidências do SYNC" at bounding box center [85, 203] width 126 height 23
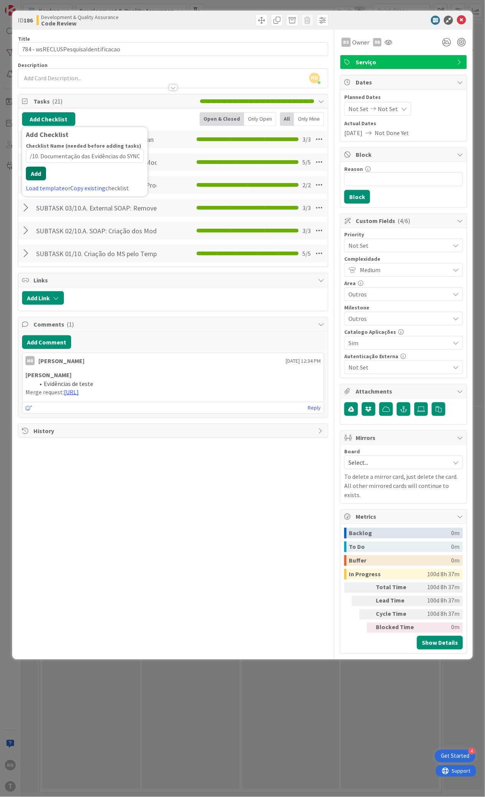
scroll to position [0, 0]
click at [39, 179] on button "Add" at bounding box center [36, 174] width 20 height 14
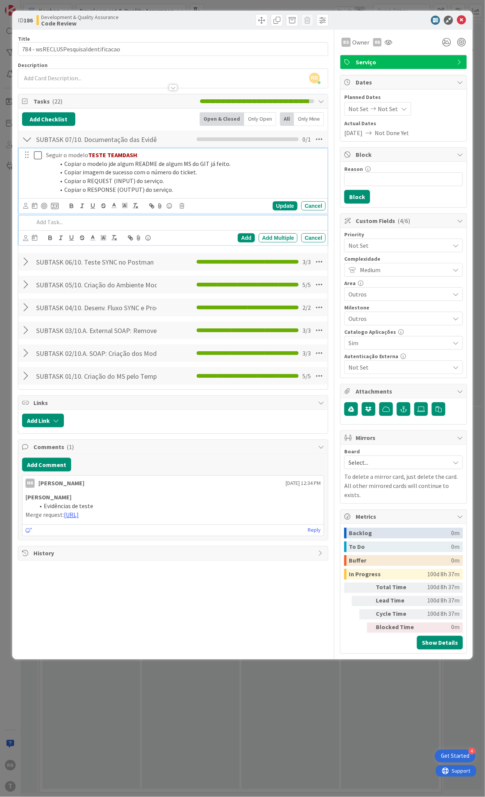
click at [38, 150] on button at bounding box center [38, 155] width 9 height 12
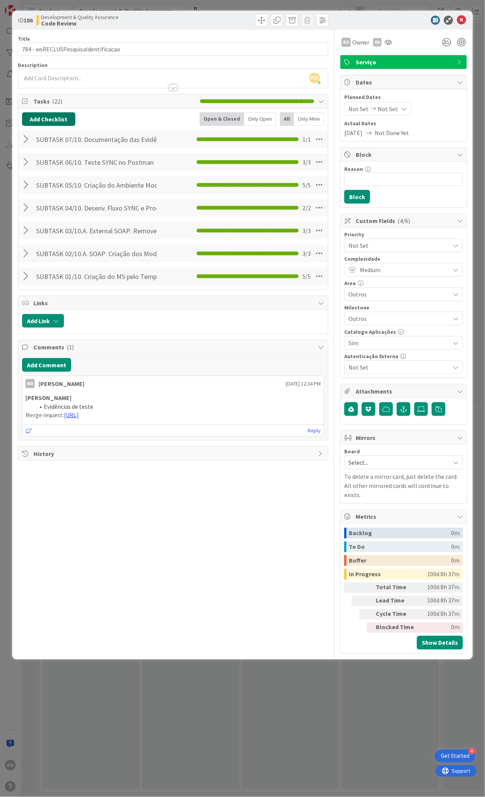
click at [51, 118] on button "Add Checklist" at bounding box center [48, 119] width 53 height 14
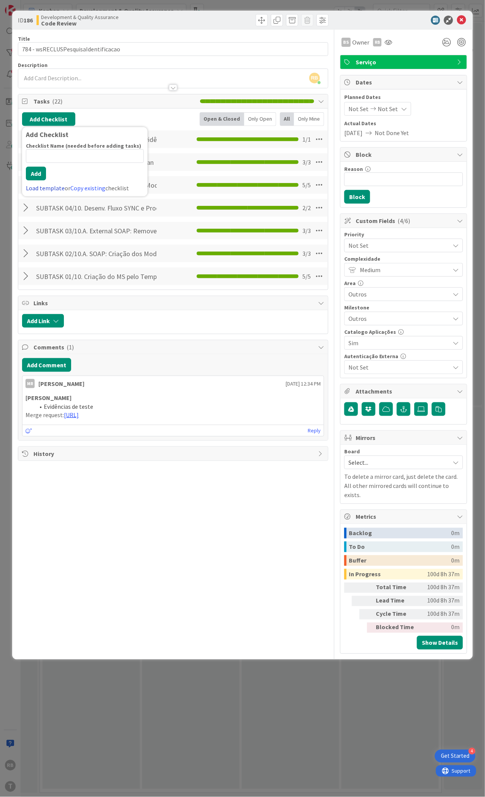
click at [39, 186] on link "Load template" at bounding box center [45, 188] width 39 height 8
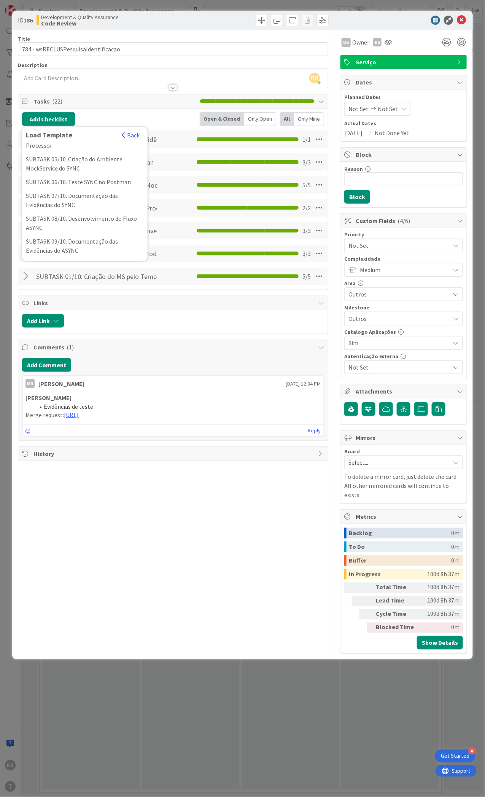
scroll to position [203, 0]
click at [70, 187] on div "SUBTASK 08/10. Desenvolvimento do Fluxo ASYNC" at bounding box center [85, 175] width 126 height 23
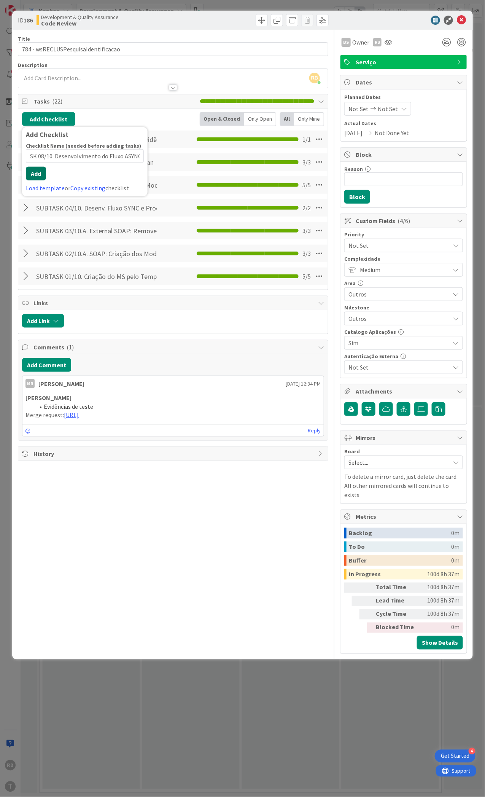
scroll to position [0, 0]
click at [39, 180] on button "Add" at bounding box center [36, 174] width 20 height 14
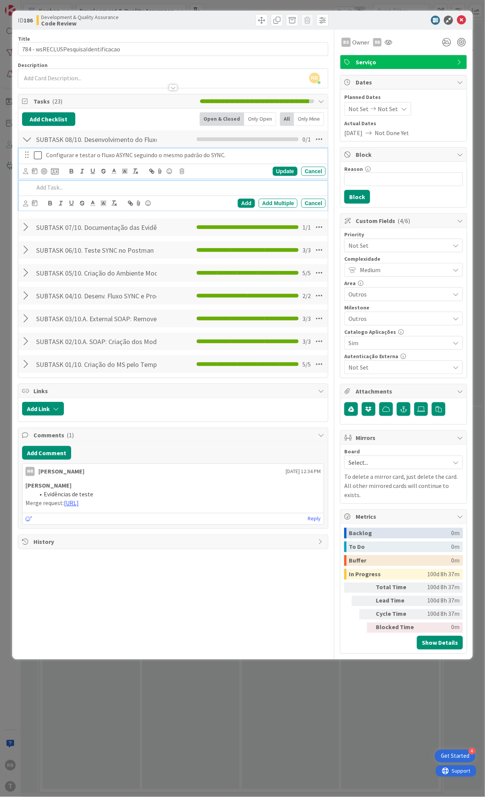
click at [36, 152] on icon at bounding box center [38, 155] width 8 height 9
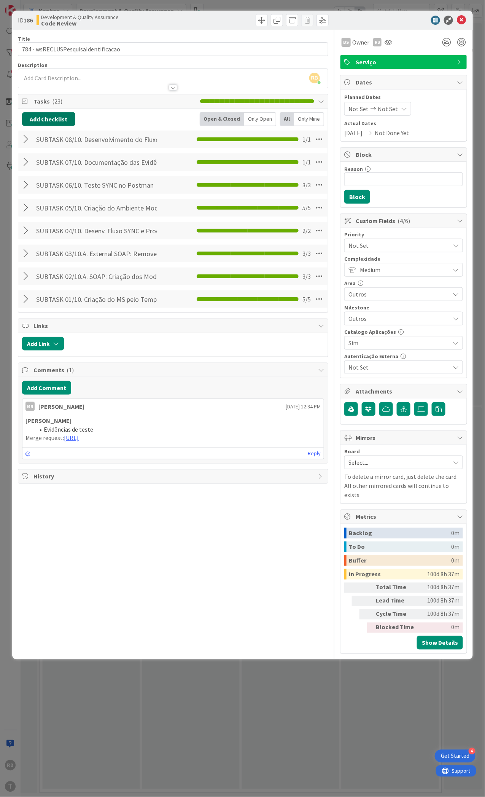
click at [53, 121] on button "Add Checklist" at bounding box center [48, 119] width 53 height 14
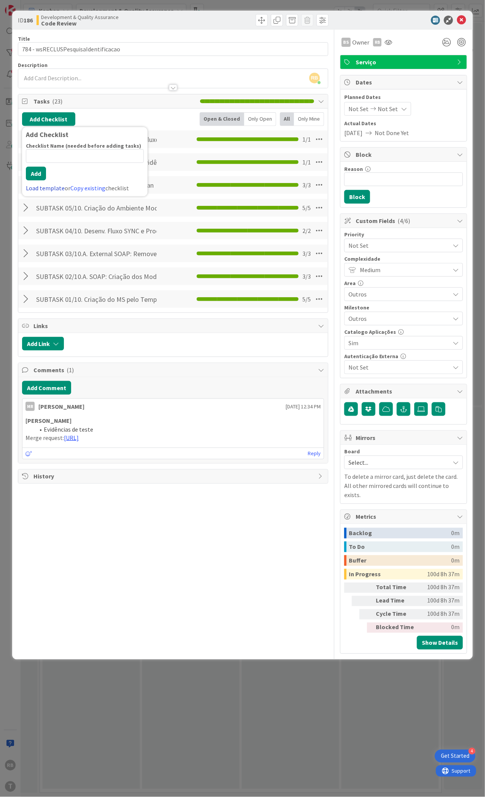
click at [43, 191] on link "Load template" at bounding box center [45, 188] width 39 height 8
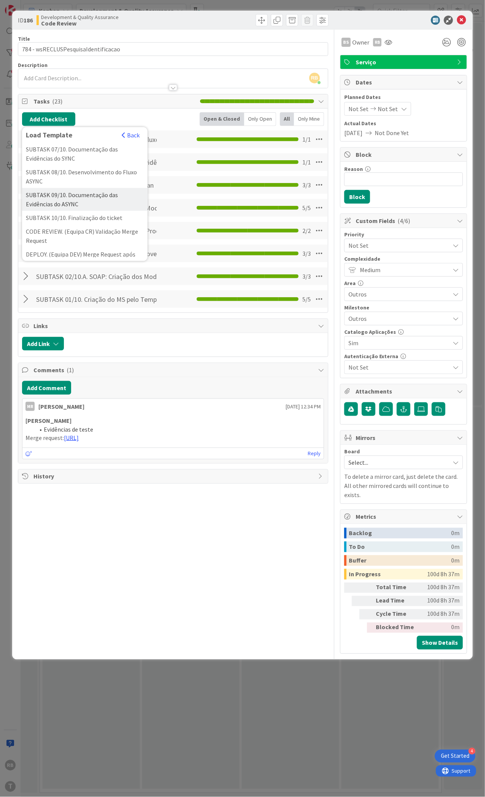
scroll to position [203, 0]
click at [75, 210] on div "SUBTASK 09/10. Documentação das Evidências do ASYNC" at bounding box center [85, 198] width 126 height 23
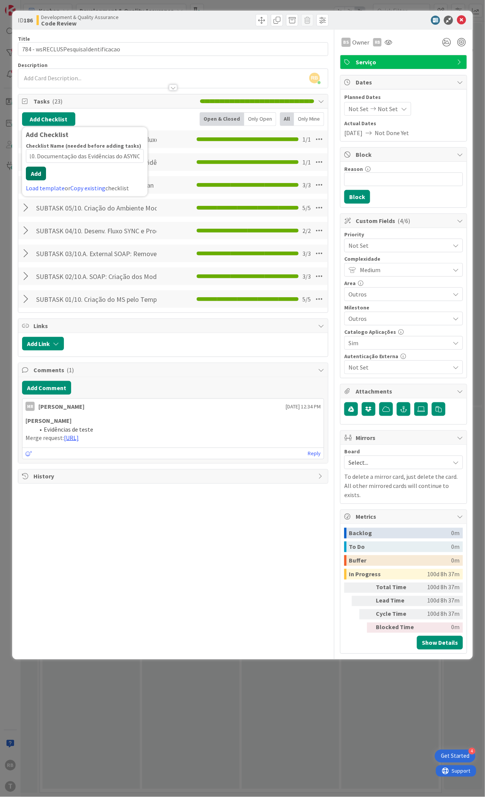
scroll to position [0, 0]
click at [42, 179] on button "Add" at bounding box center [36, 174] width 20 height 14
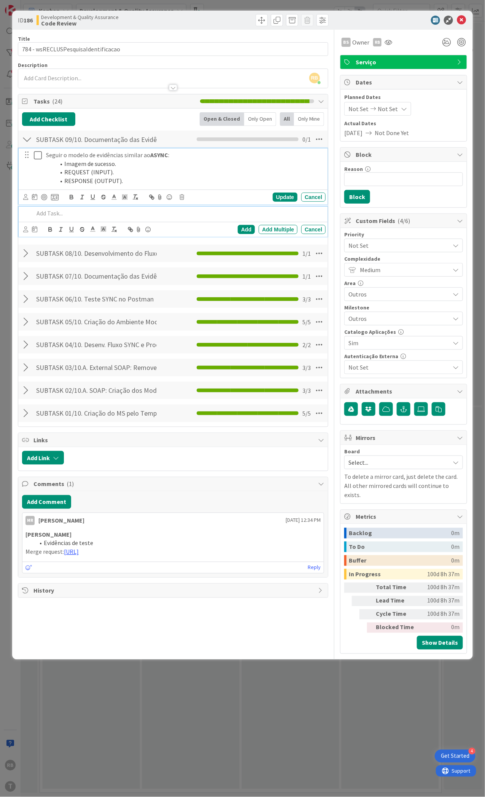
click at [38, 159] on icon at bounding box center [38, 155] width 8 height 9
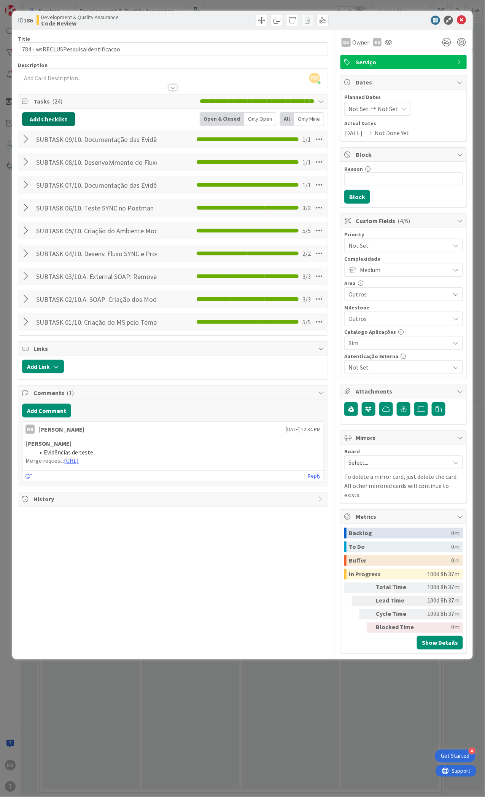
click at [46, 121] on button "Add Checklist" at bounding box center [48, 119] width 53 height 14
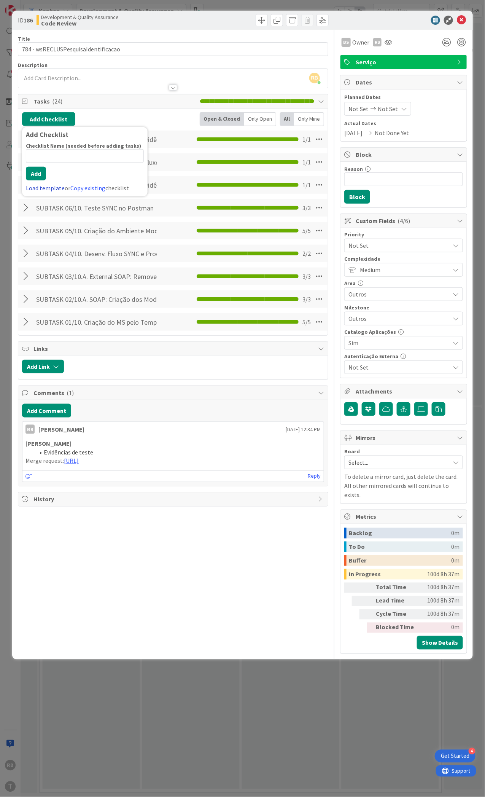
click at [43, 186] on link "Load template" at bounding box center [45, 188] width 39 height 8
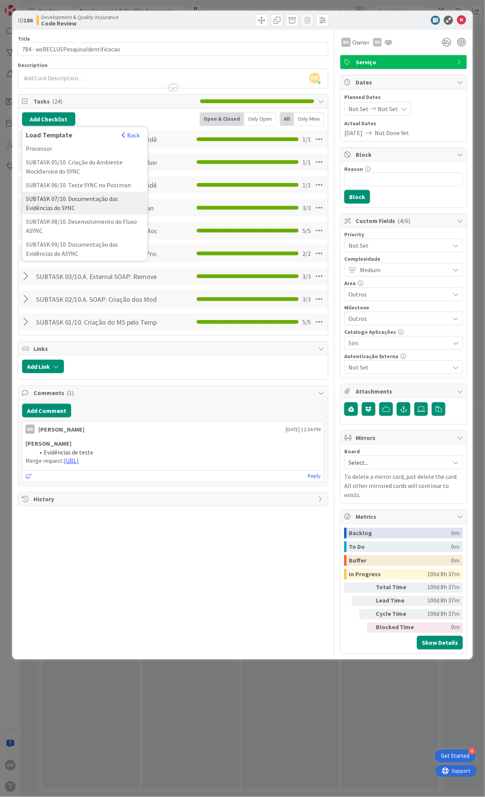
scroll to position [203, 0]
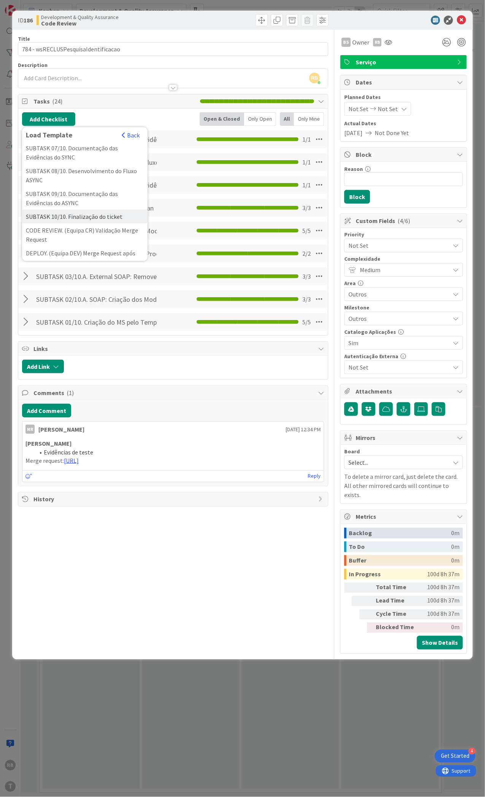
click at [87, 223] on div "SUBTASK 10/10. Finalização do ticket" at bounding box center [85, 217] width 126 height 14
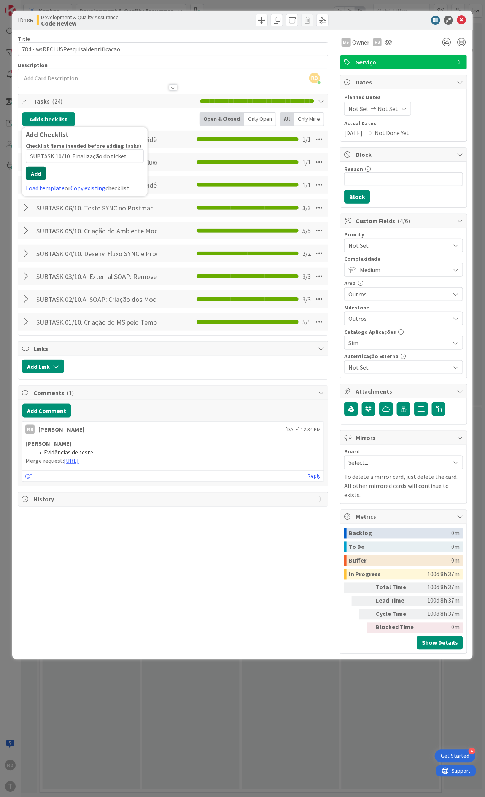
click at [39, 183] on div "Checklist Name (needed before adding tasks) 36 / 64 SUBTASK 10/10. Finalização …" at bounding box center [85, 167] width 118 height 50
click at [40, 169] on button "Add" at bounding box center [36, 174] width 20 height 14
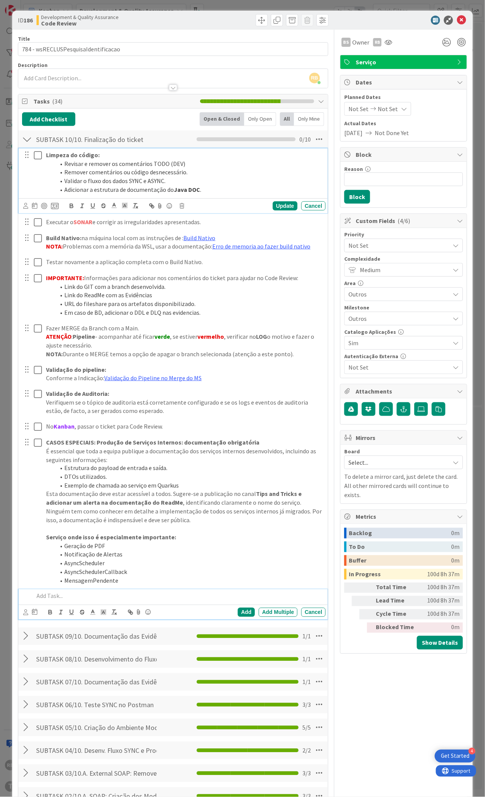
click at [38, 156] on icon at bounding box center [38, 155] width 8 height 9
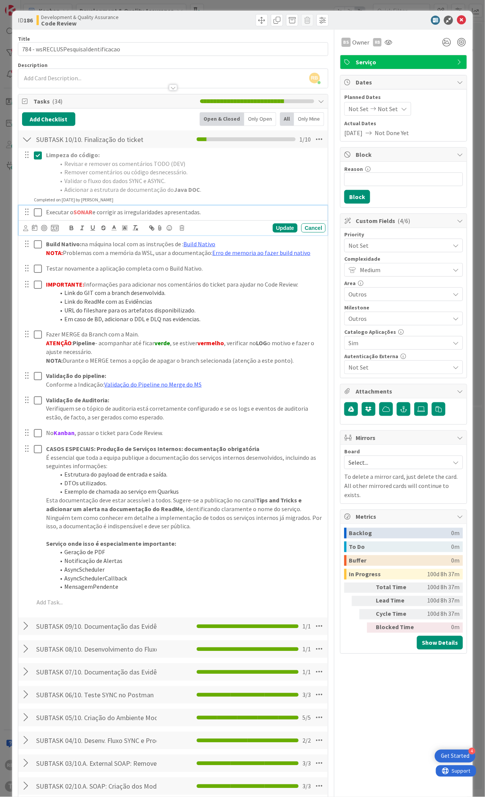
click at [38, 214] on icon at bounding box center [38, 212] width 8 height 9
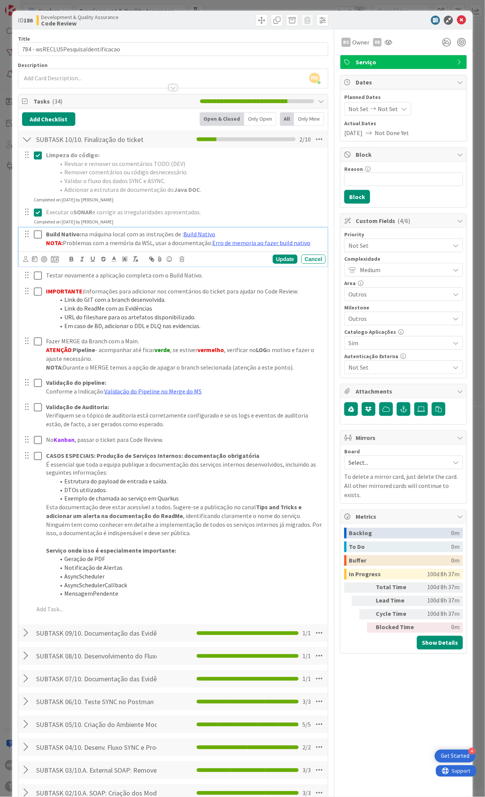
click at [41, 232] on icon at bounding box center [38, 234] width 8 height 9
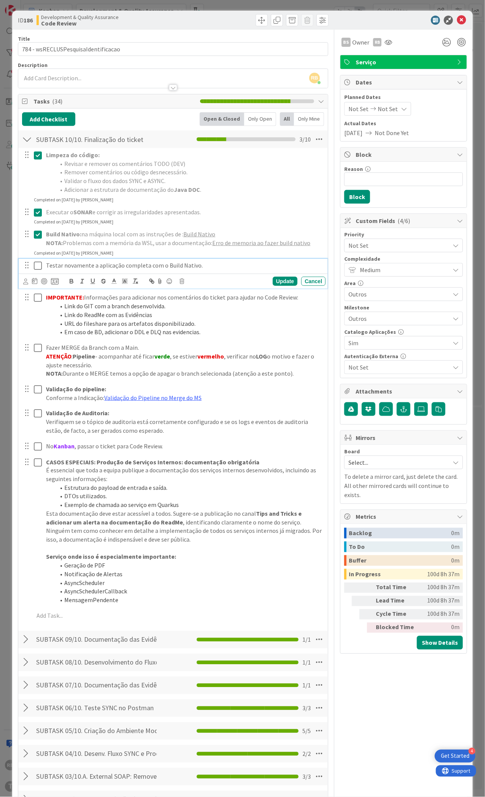
click at [38, 267] on icon at bounding box center [38, 265] width 8 height 9
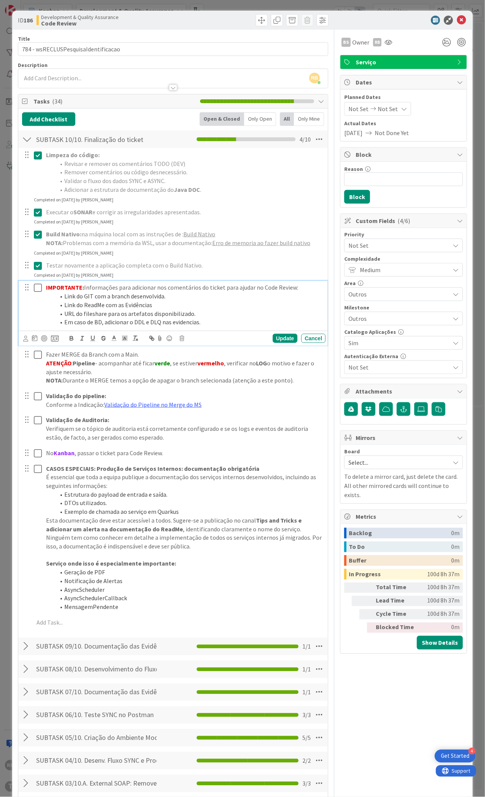
click at [37, 285] on icon at bounding box center [38, 287] width 8 height 9
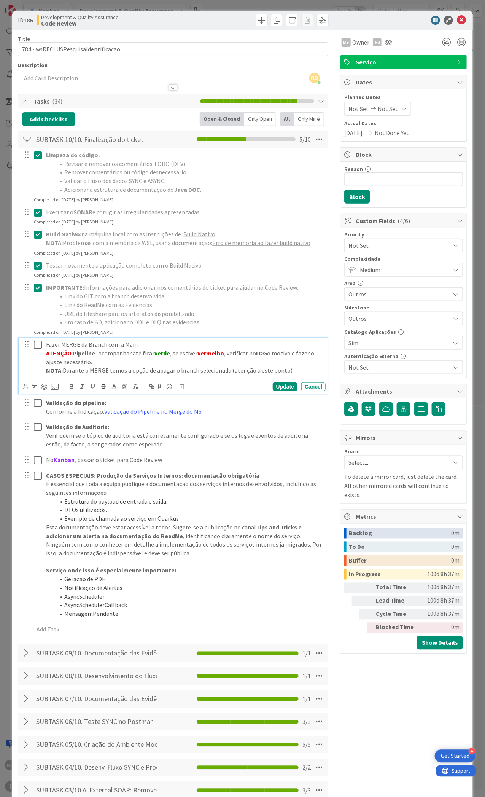
click at [36, 342] on icon at bounding box center [38, 344] width 8 height 9
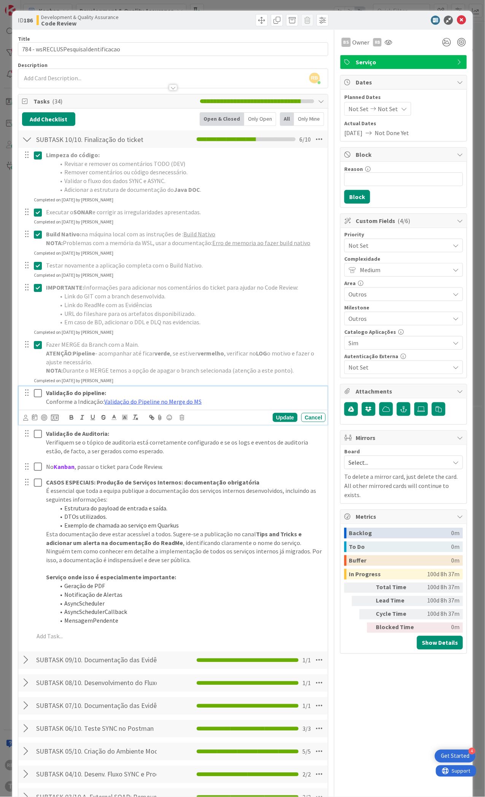
click at [39, 394] on icon at bounding box center [38, 393] width 8 height 9
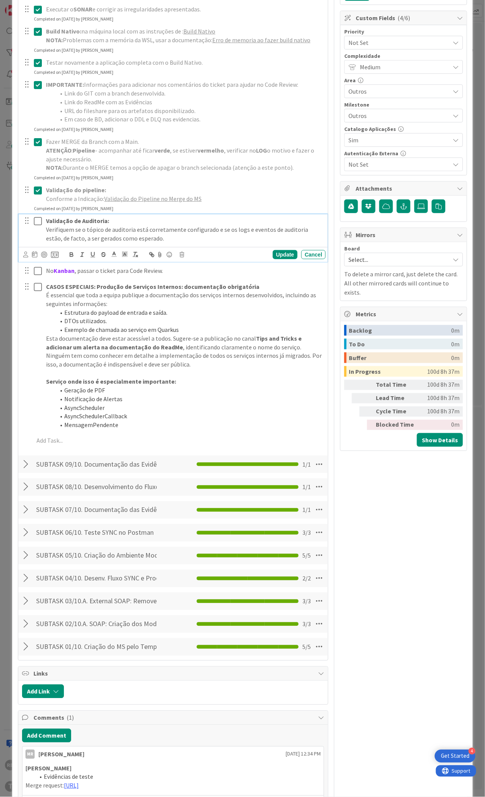
click at [36, 222] on icon at bounding box center [38, 221] width 8 height 9
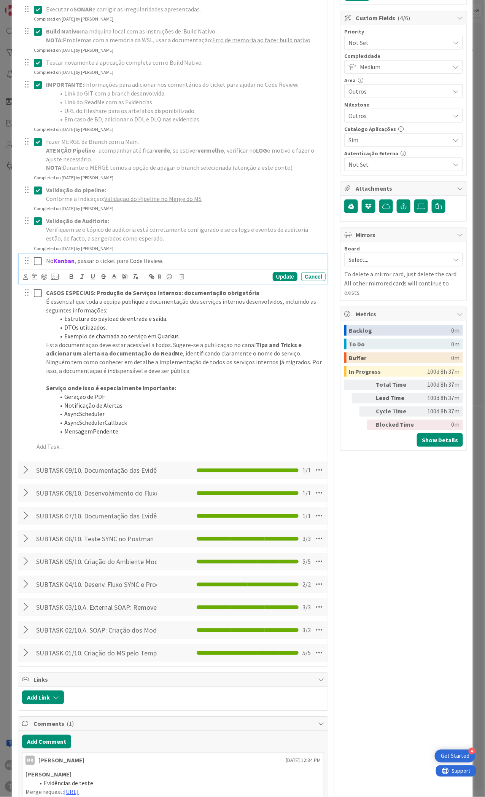
click at [38, 261] on icon at bounding box center [38, 261] width 8 height 9
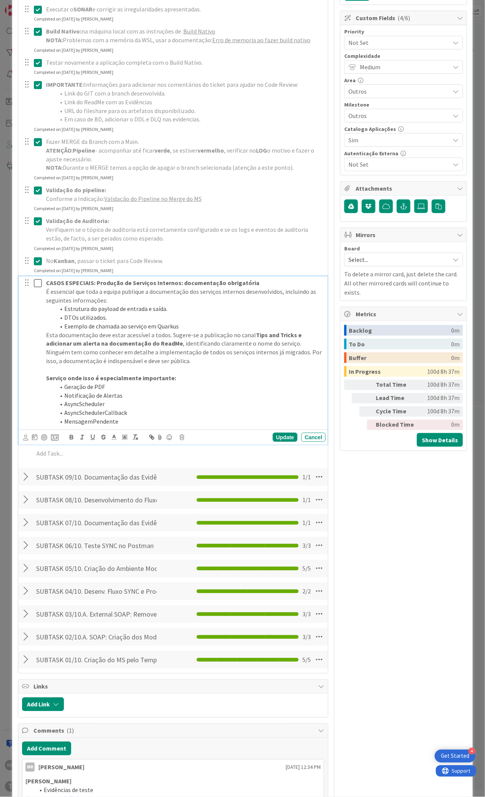
click at [250, 386] on li "Geração de PDF" at bounding box center [189, 387] width 268 height 9
click at [183, 437] on icon at bounding box center [182, 437] width 5 height 5
click at [193, 467] on div "Delete" at bounding box center [201, 470] width 28 height 14
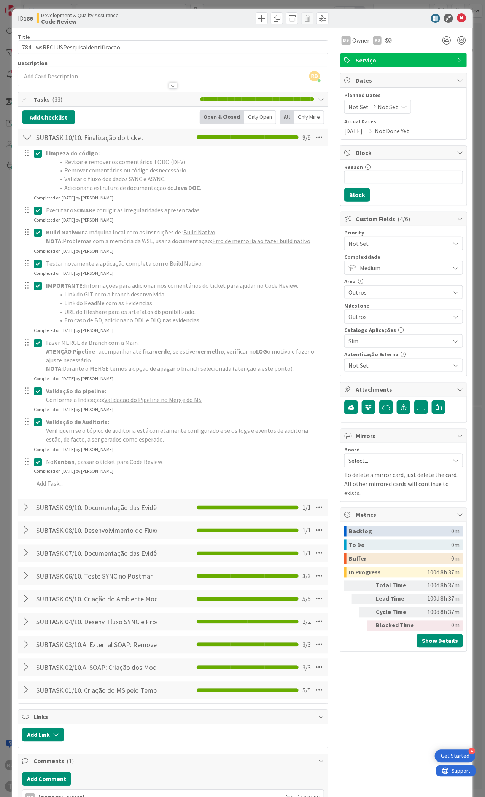
scroll to position [0, 0]
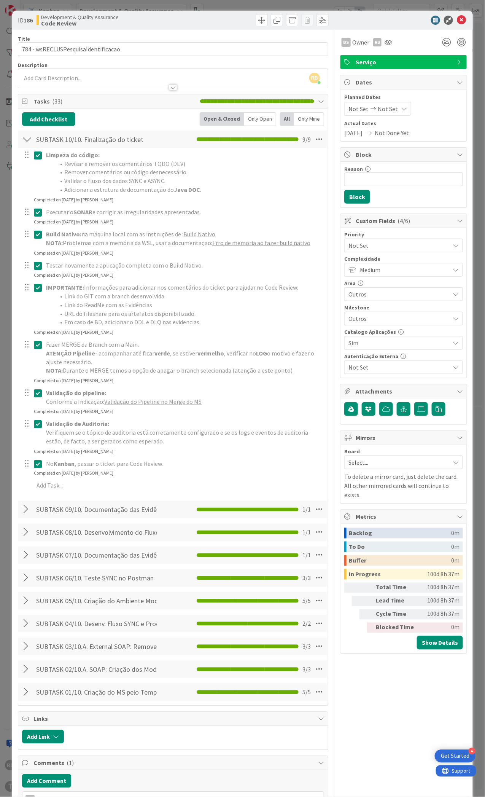
click at [28, 141] on div at bounding box center [27, 139] width 10 height 14
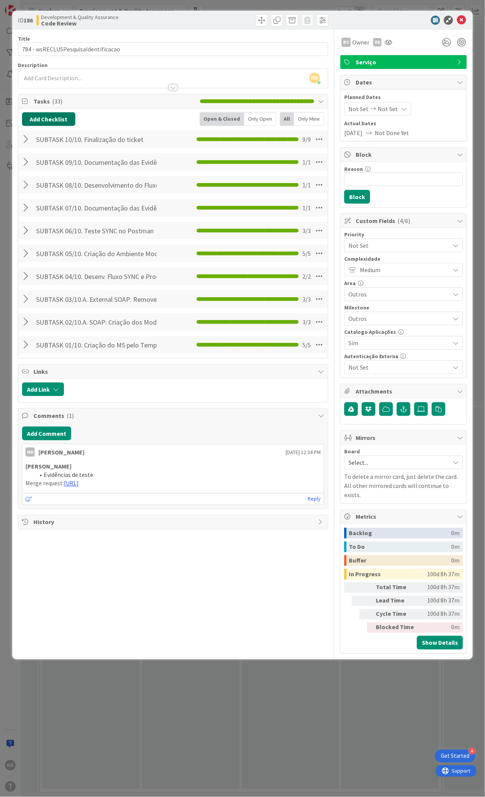
click at [41, 116] on button "Add Checklist" at bounding box center [48, 119] width 53 height 14
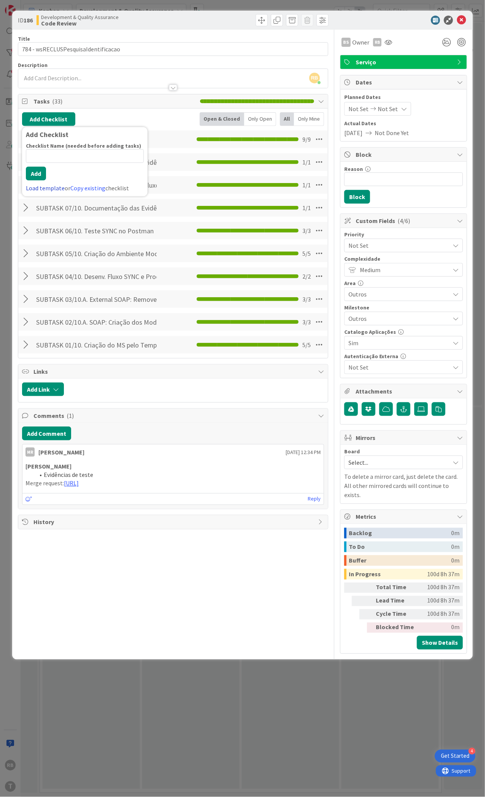
click at [40, 186] on link "Load template" at bounding box center [45, 188] width 39 height 8
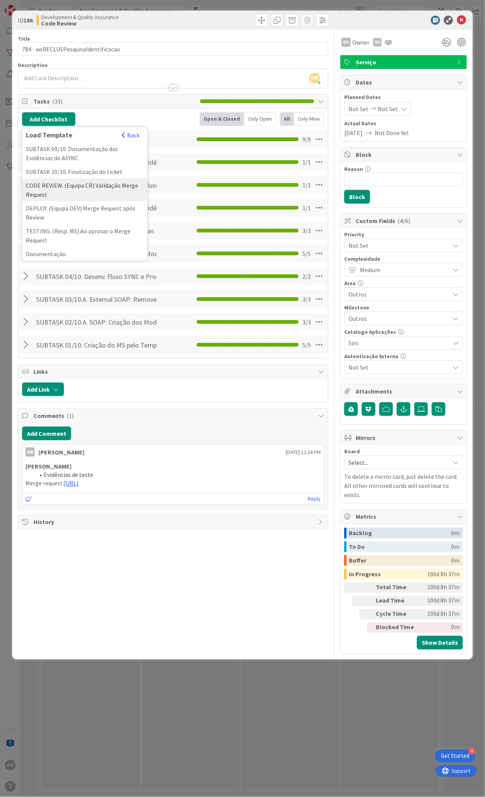
scroll to position [254, 0]
click at [83, 198] on div "CODE REVIEW. (Equipa CR) Validação Merge Request" at bounding box center [85, 186] width 126 height 23
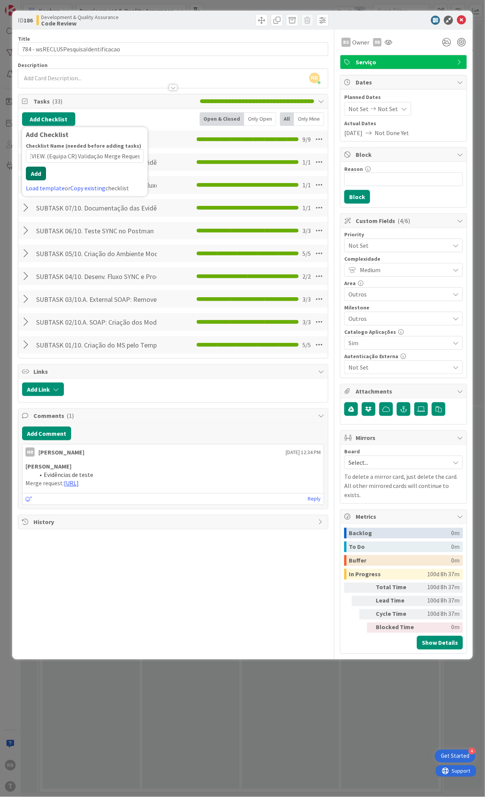
scroll to position [0, 0]
click at [38, 182] on div "Checklist Name (needed before adding tasks) 48 / 64 CODE REVIEW. (Equipa CR) Va…" at bounding box center [85, 167] width 118 height 50
click at [38, 175] on button "Add" at bounding box center [36, 174] width 20 height 14
